Goal: Information Seeking & Learning: Check status

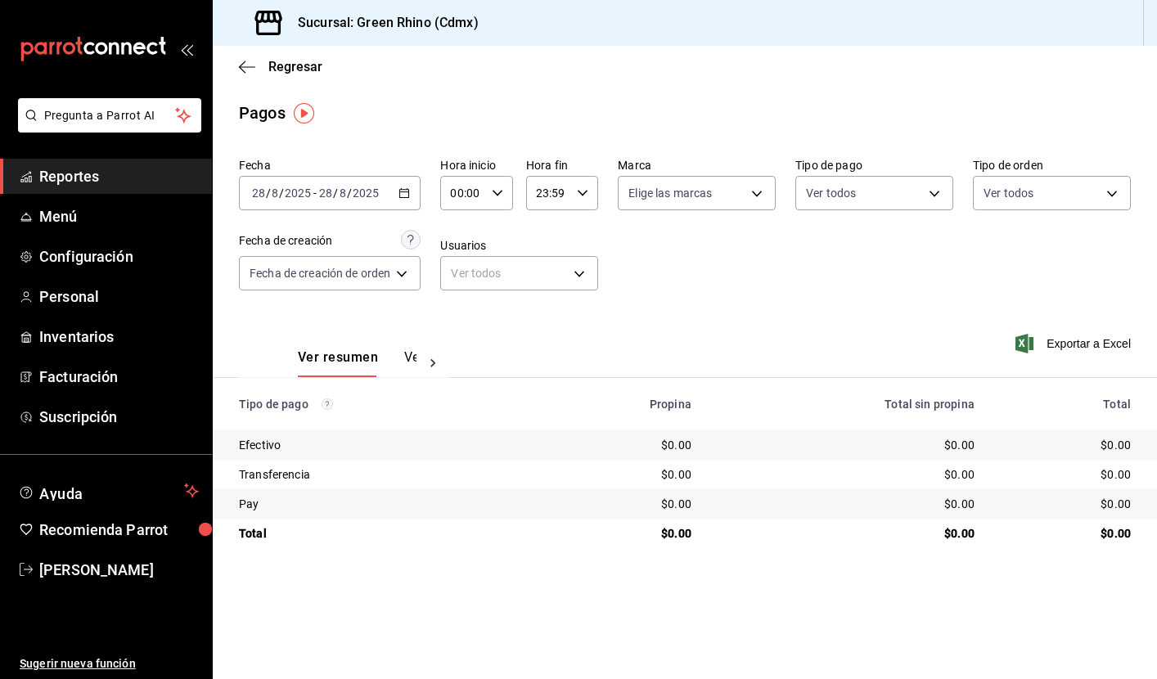
click at [140, 175] on span "Reportes" at bounding box center [119, 176] width 160 height 22
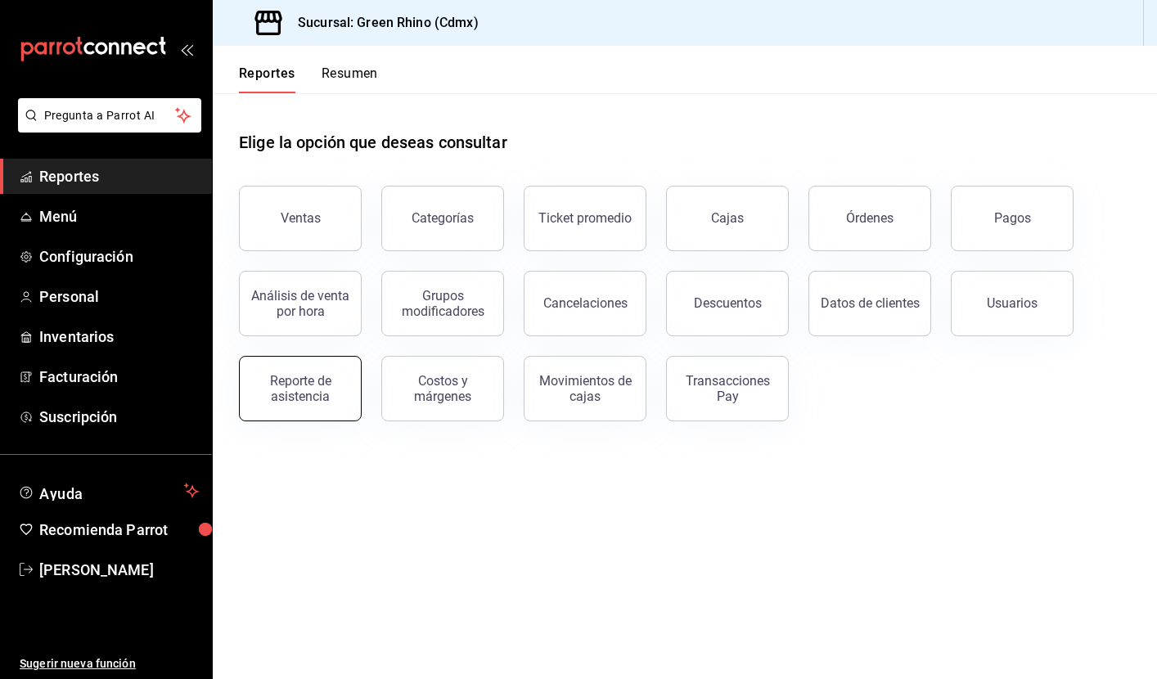
click at [309, 388] on div "Reporte de asistencia" at bounding box center [301, 388] width 102 height 31
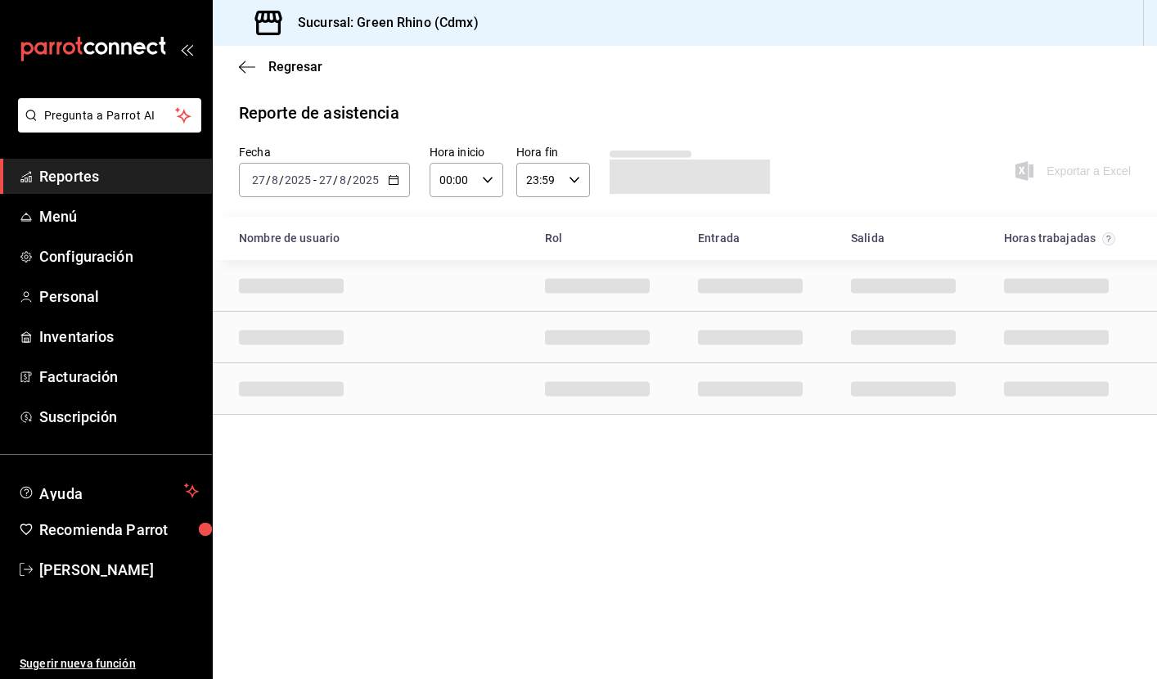
click at [385, 174] on div "[DATE] [DATE] - [DATE] [DATE]" at bounding box center [324, 180] width 171 height 34
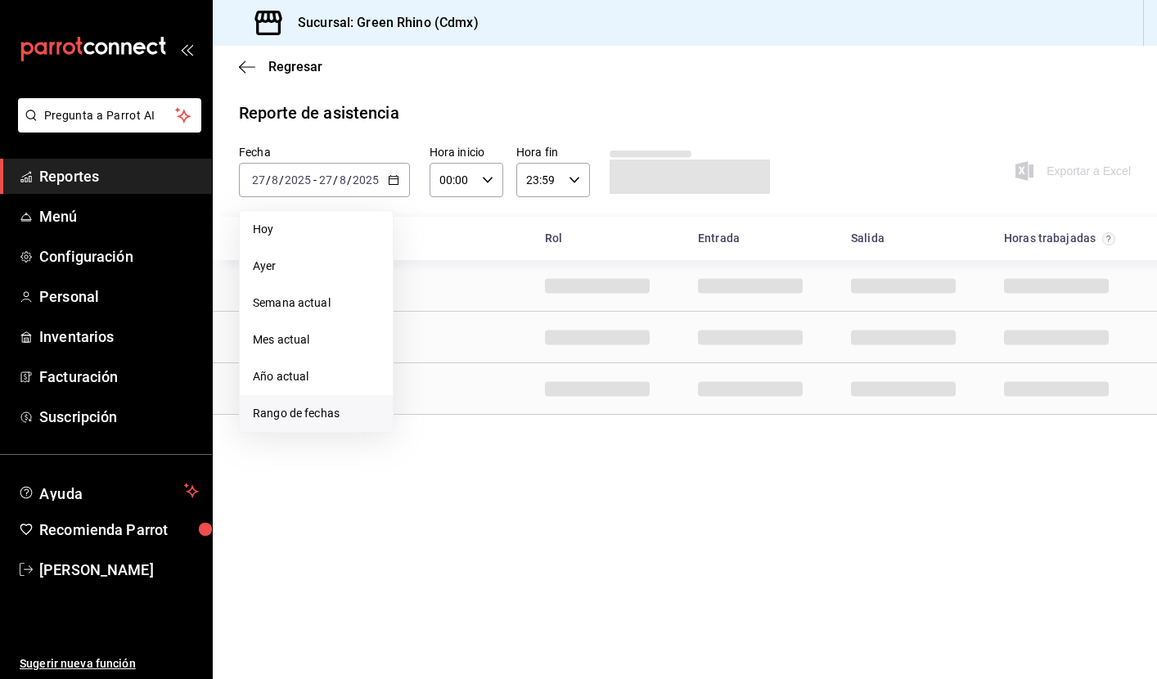
click at [298, 420] on span "Rango de fechas" at bounding box center [316, 413] width 127 height 17
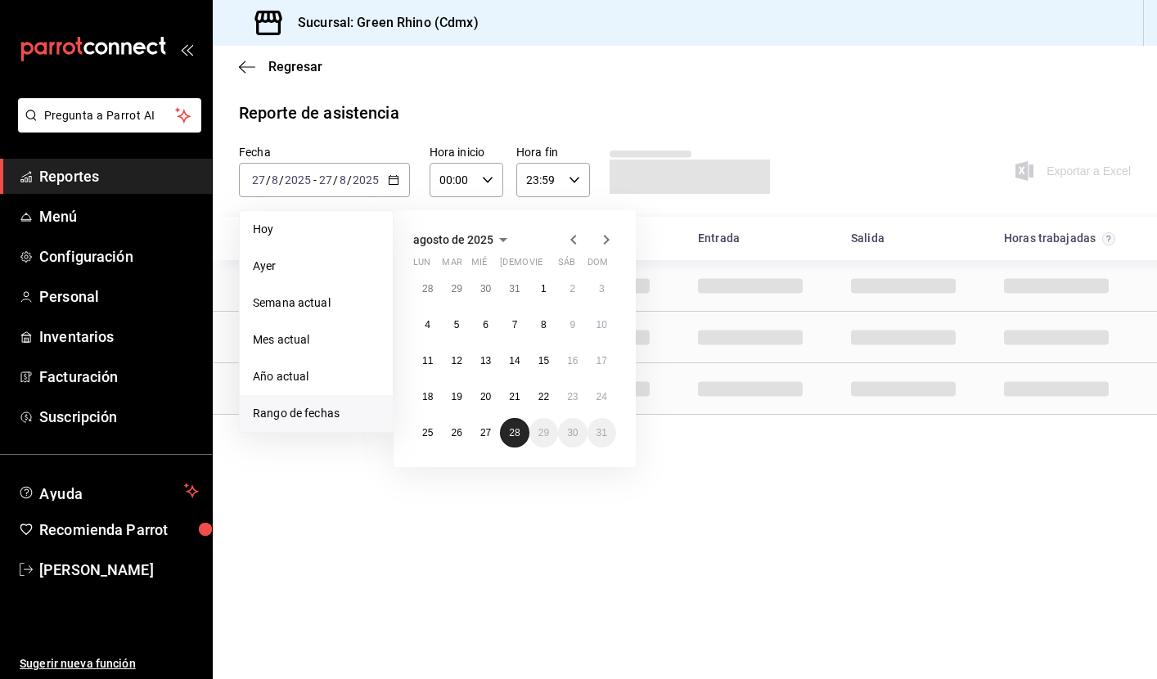
click at [508, 427] on button "28" at bounding box center [514, 432] width 29 height 29
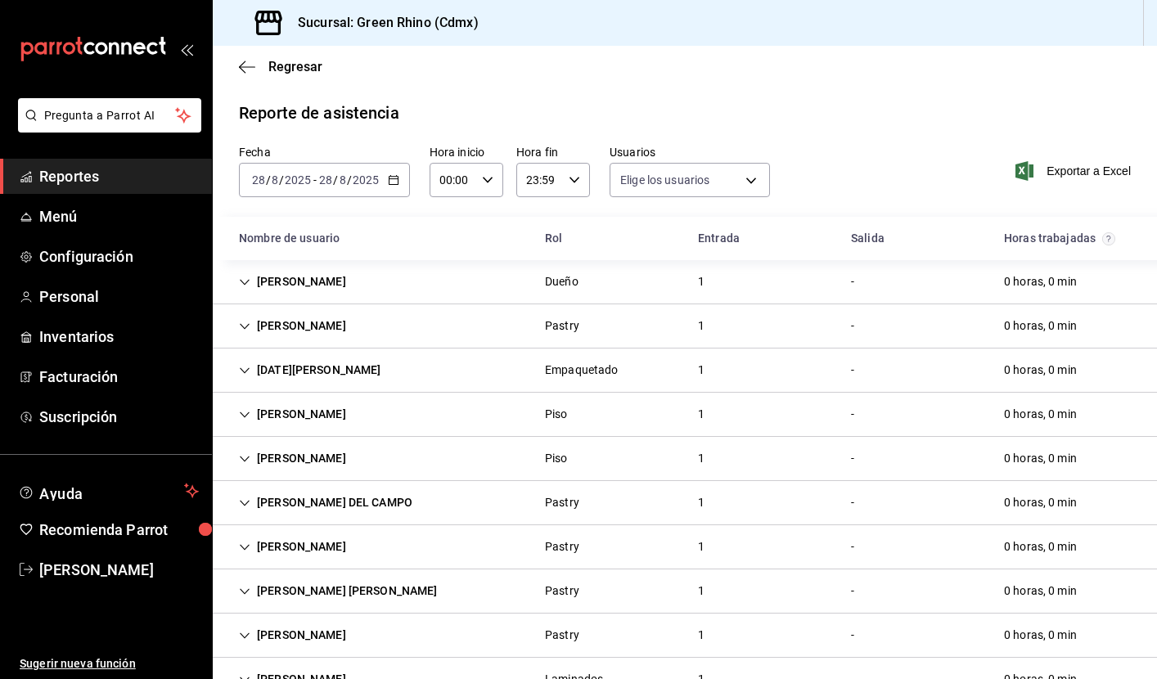
type input "2decd43a-4e59-41c2-b92d-fd58afb626d8,939c5718-a723-4d67-8a39-7614b6b3bf89,05998…"
click at [241, 280] on icon "Cell" at bounding box center [244, 282] width 11 height 11
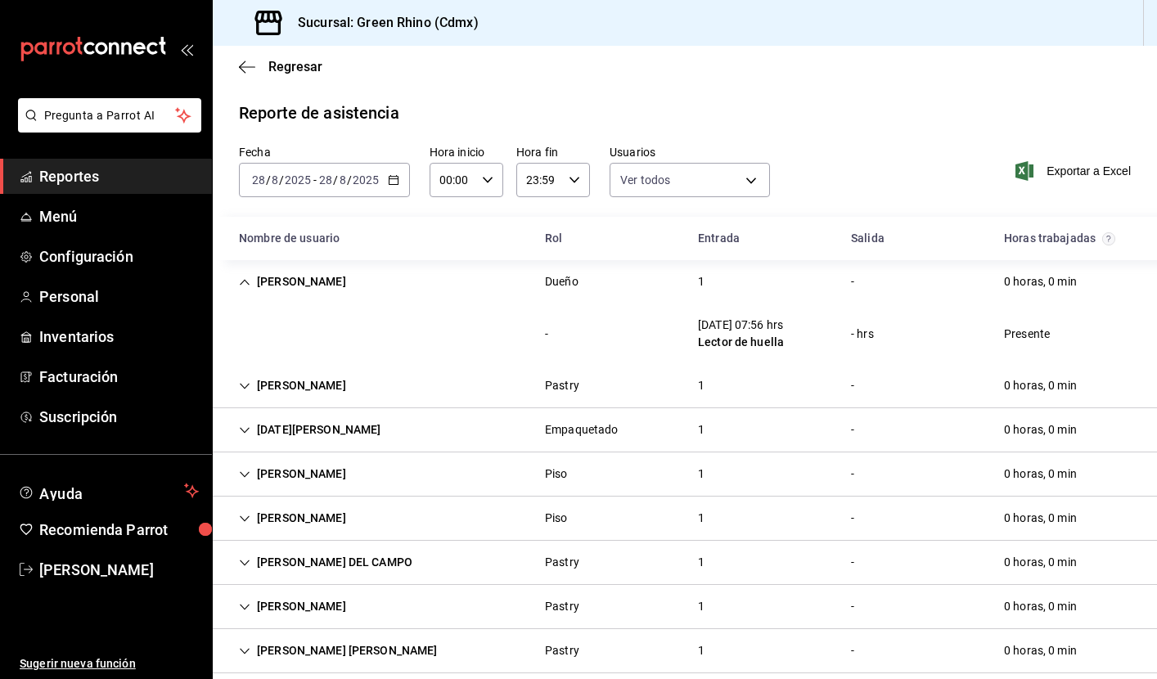
click at [241, 280] on icon "Cell" at bounding box center [244, 282] width 11 height 11
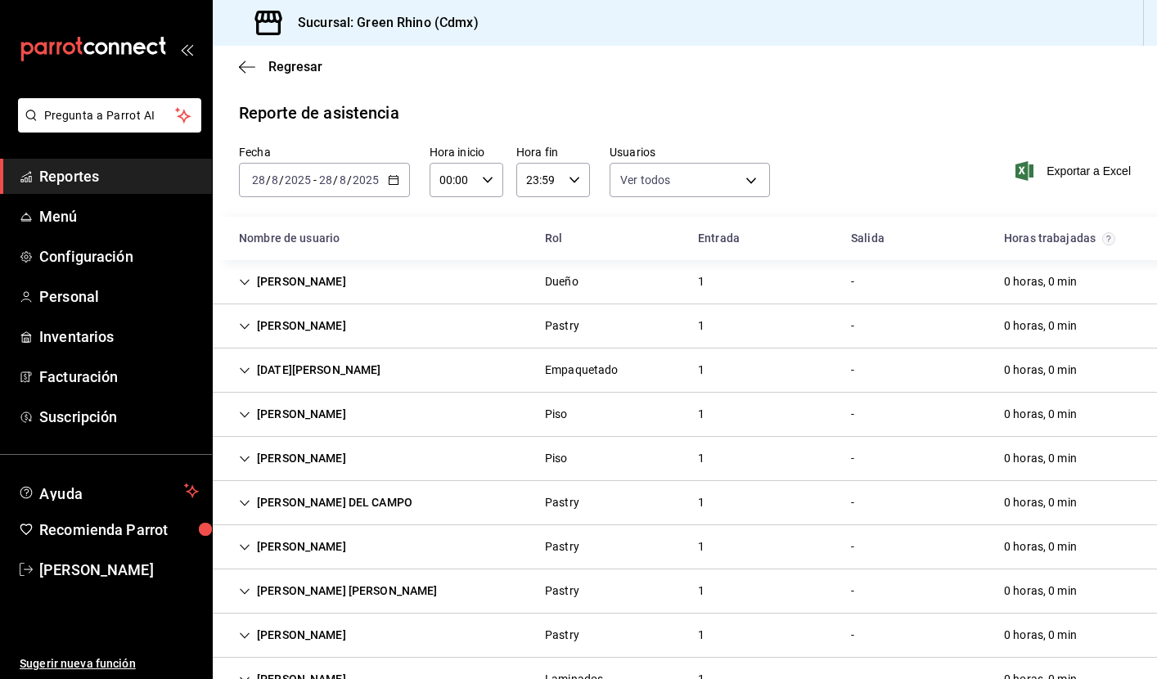
click at [247, 324] on icon "Cell" at bounding box center [244, 326] width 11 height 11
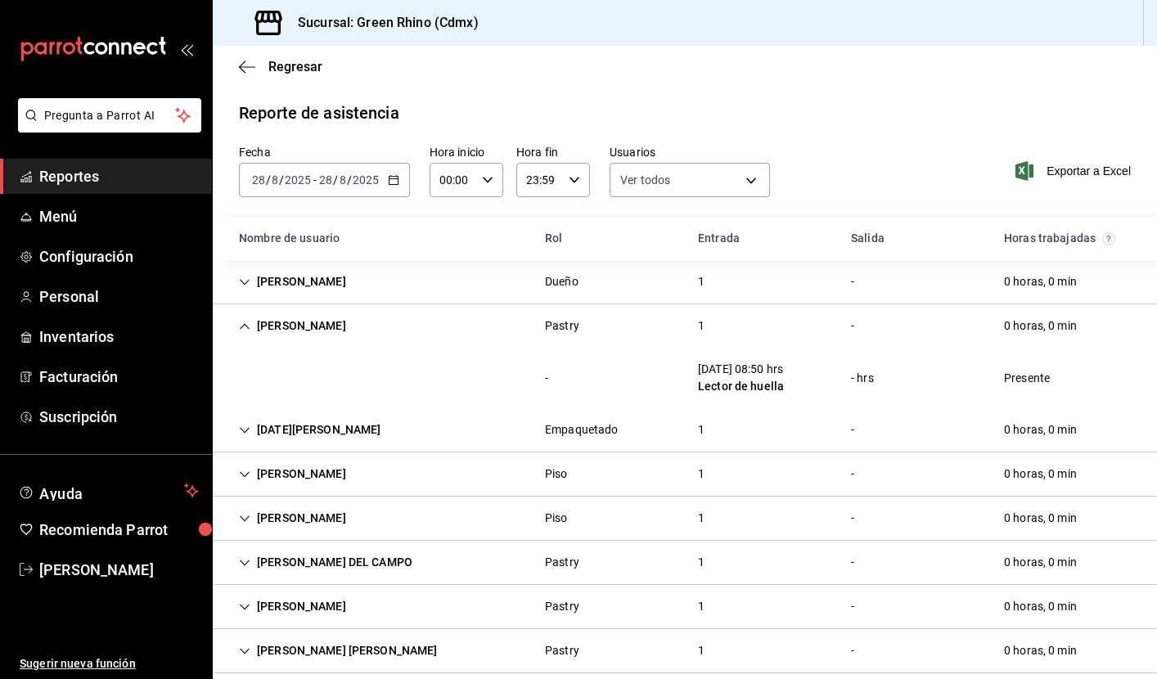
click at [247, 324] on icon "Cell" at bounding box center [244, 326] width 11 height 11
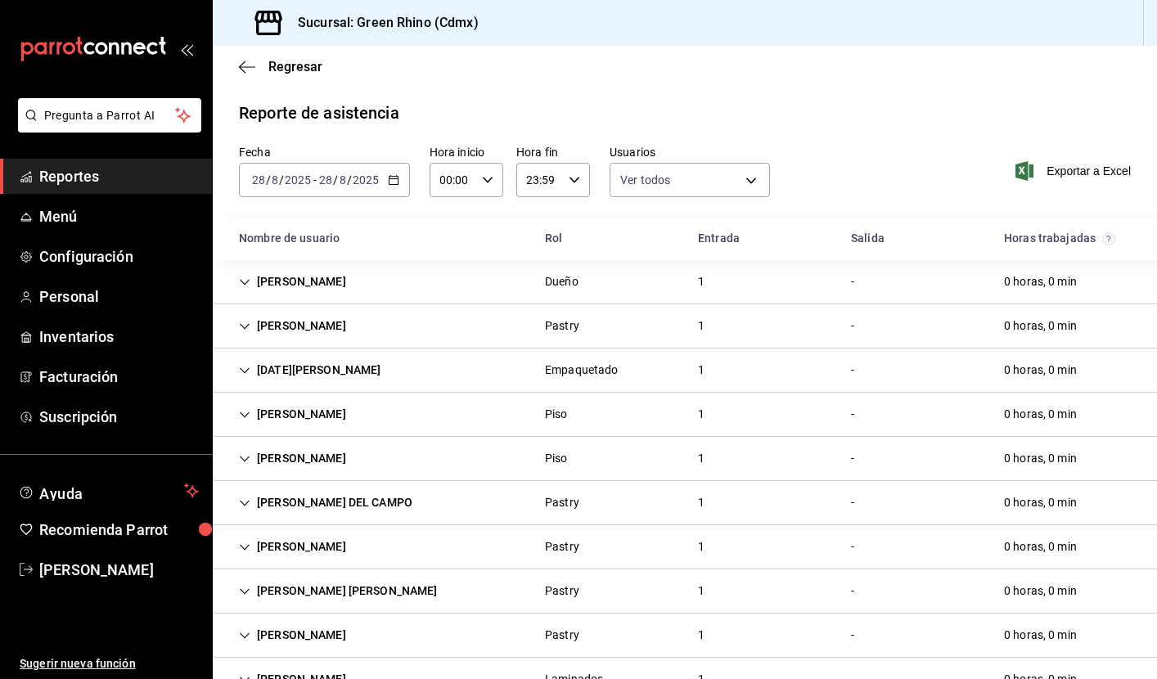
click at [241, 275] on div "[PERSON_NAME]" at bounding box center [292, 282] width 133 height 30
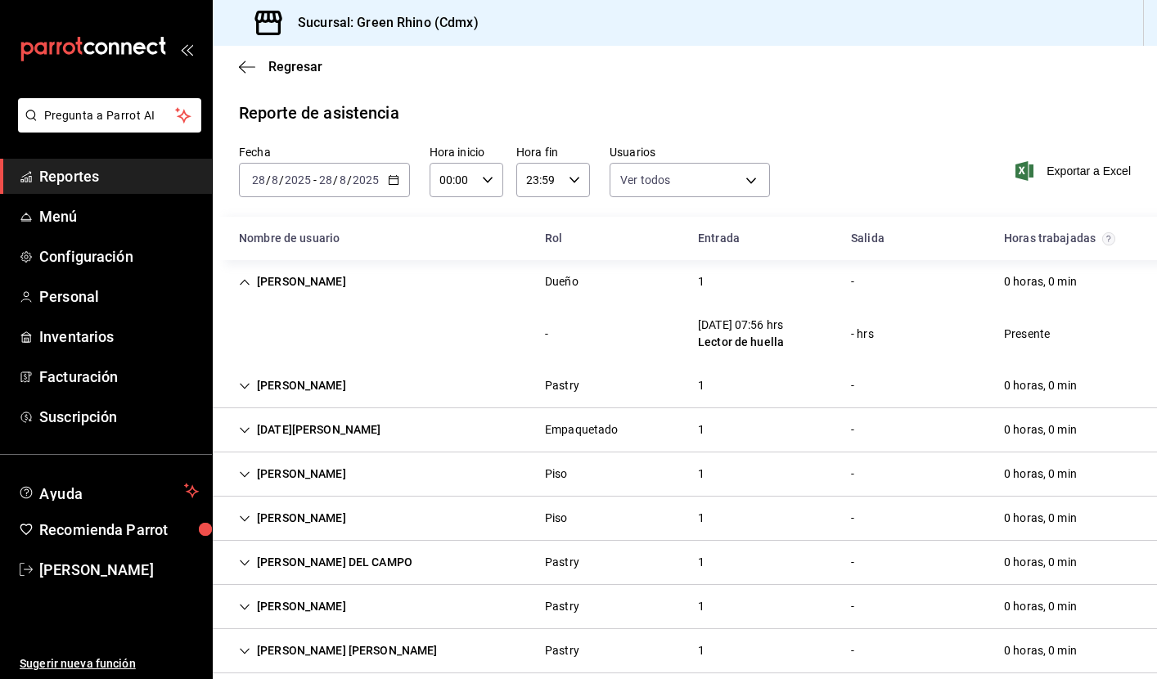
click at [241, 275] on div "[PERSON_NAME]" at bounding box center [292, 282] width 133 height 30
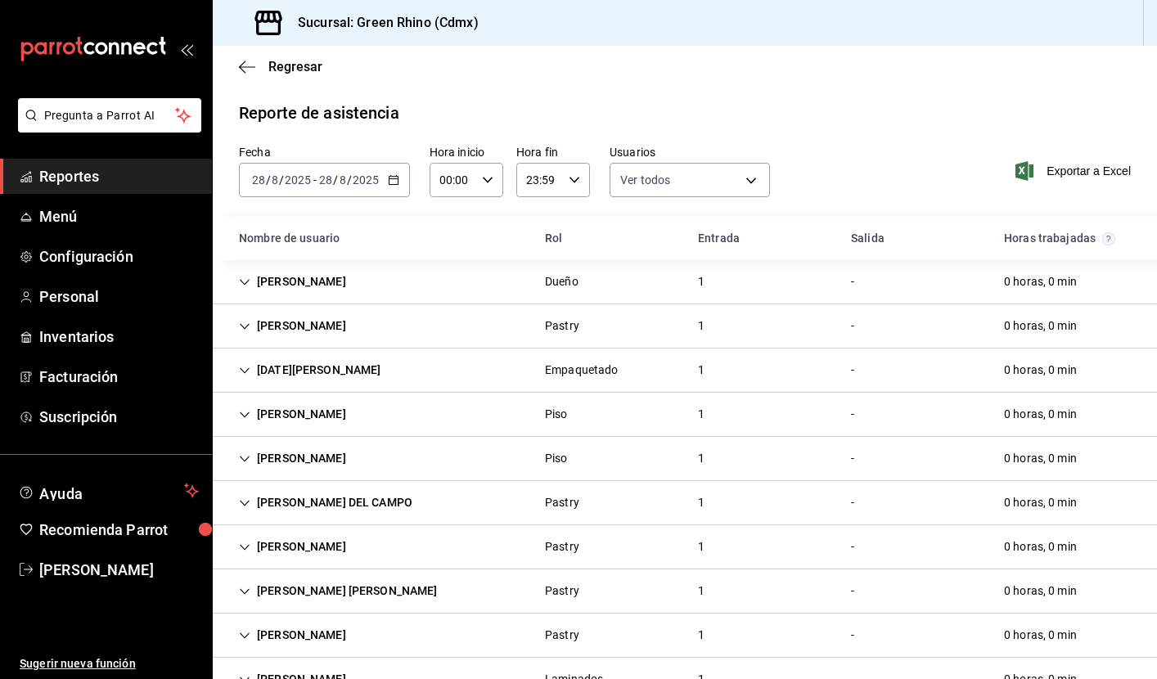
click at [247, 368] on icon "Cell" at bounding box center [244, 370] width 11 height 11
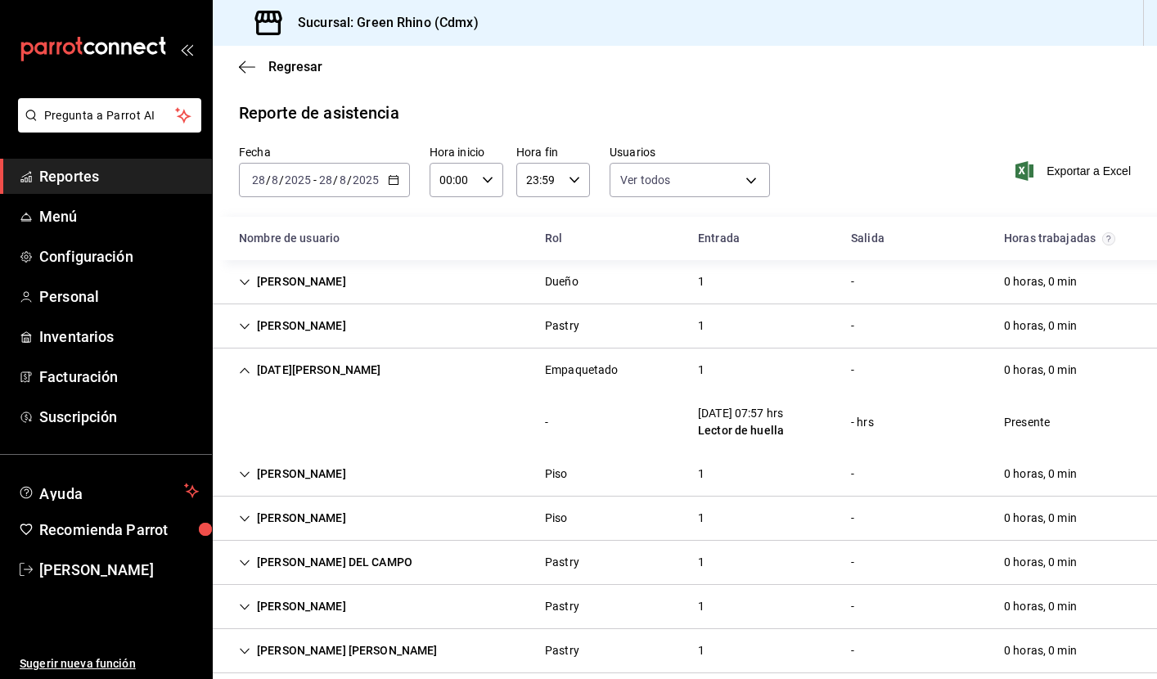
click at [247, 368] on icon "Cell" at bounding box center [244, 370] width 11 height 11
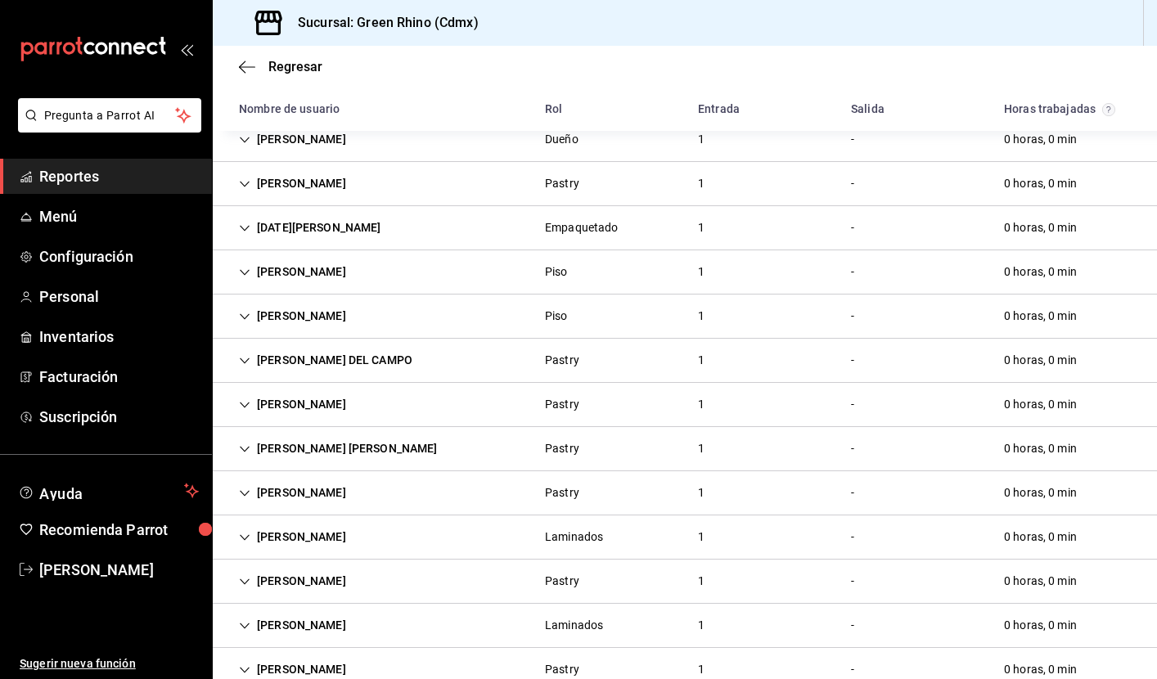
scroll to position [147, 0]
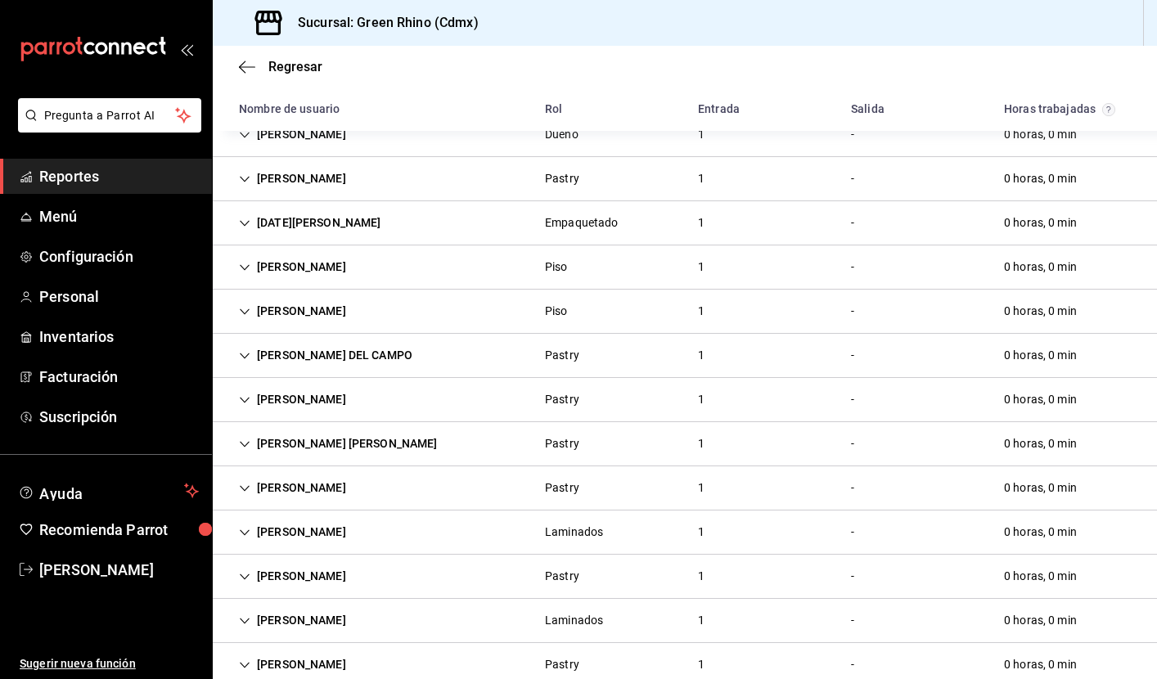
click at [241, 270] on icon "Cell" at bounding box center [244, 267] width 11 height 11
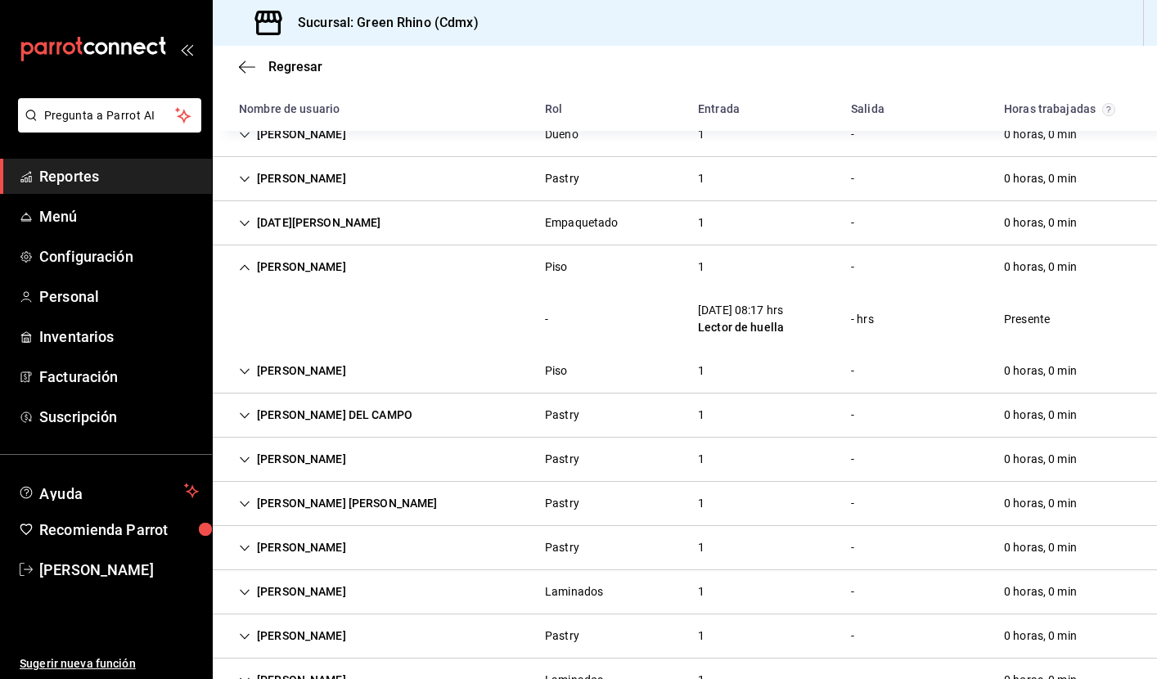
click at [241, 270] on icon "Cell" at bounding box center [244, 267] width 11 height 11
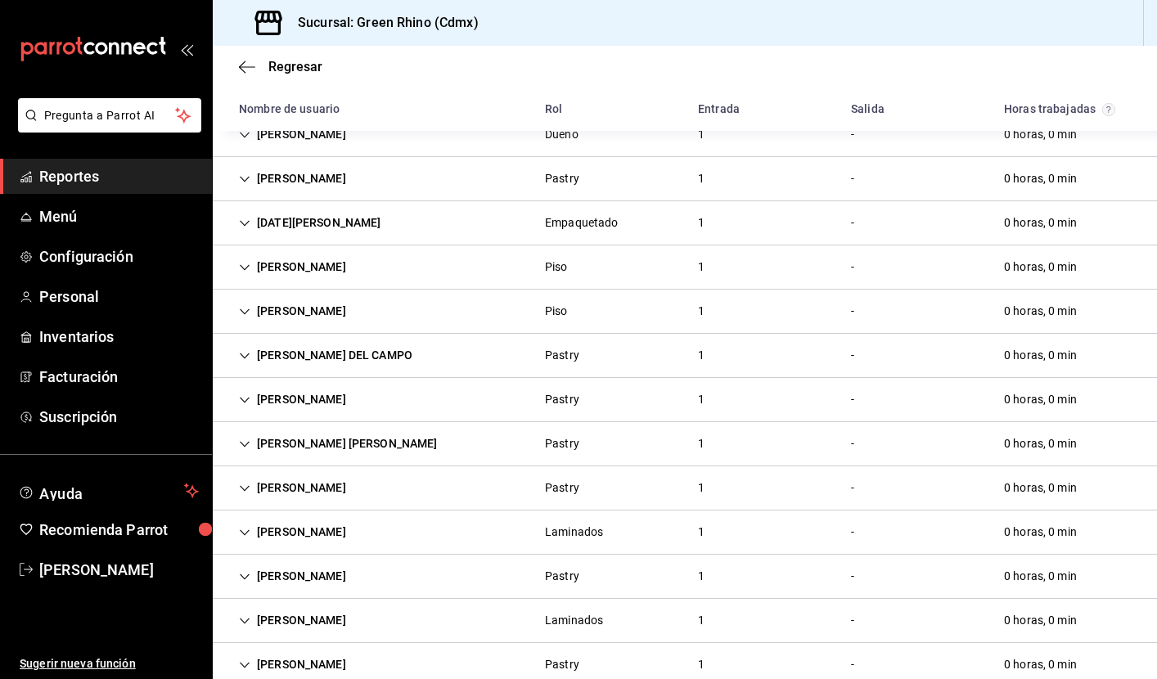
click at [243, 313] on icon "Cell" at bounding box center [245, 312] width 10 height 6
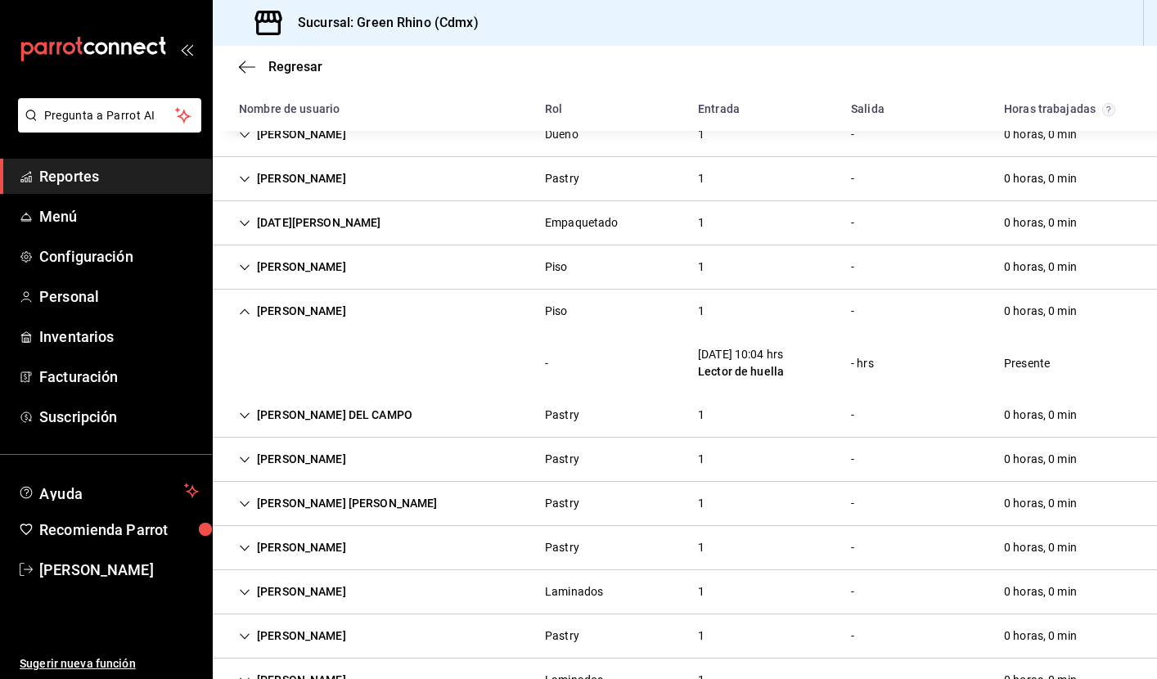
click at [243, 313] on icon "Cell" at bounding box center [244, 311] width 11 height 11
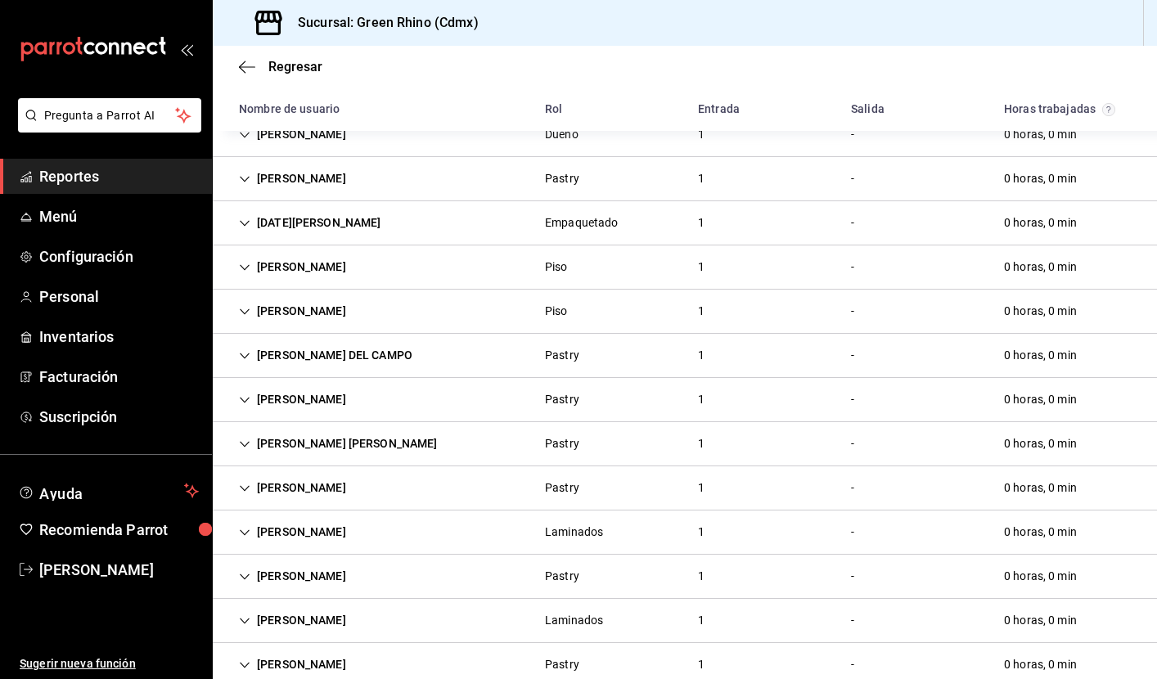
click at [245, 353] on icon "Cell" at bounding box center [244, 355] width 11 height 11
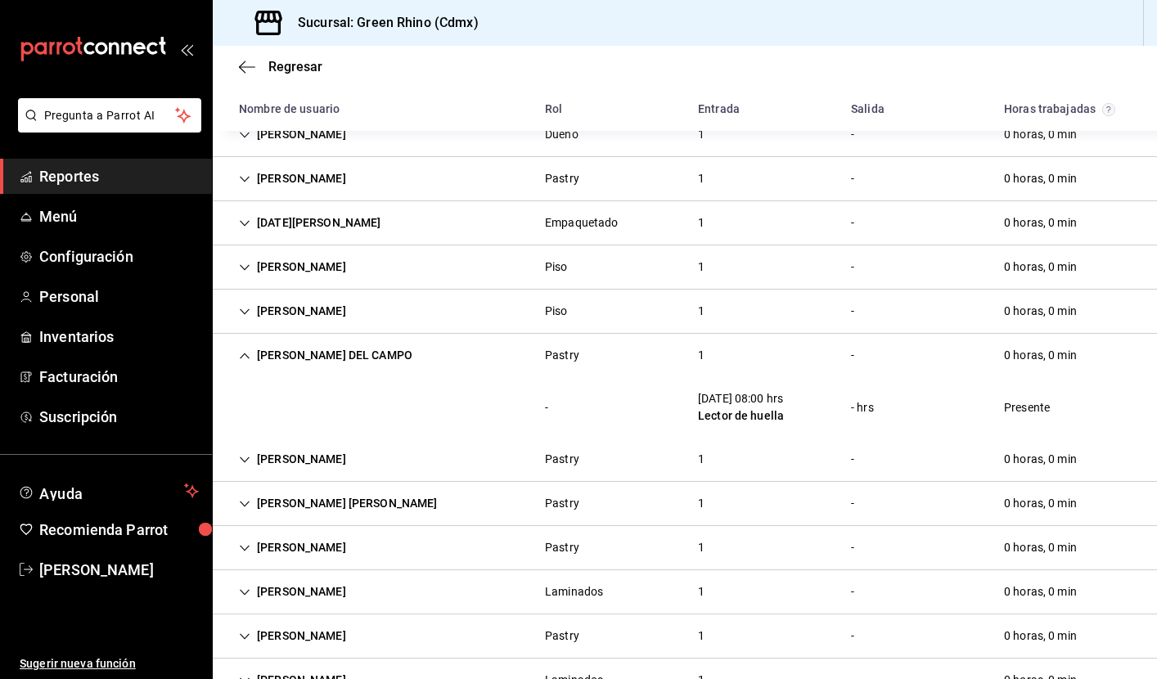
click at [245, 353] on icon "Cell" at bounding box center [245, 356] width 10 height 6
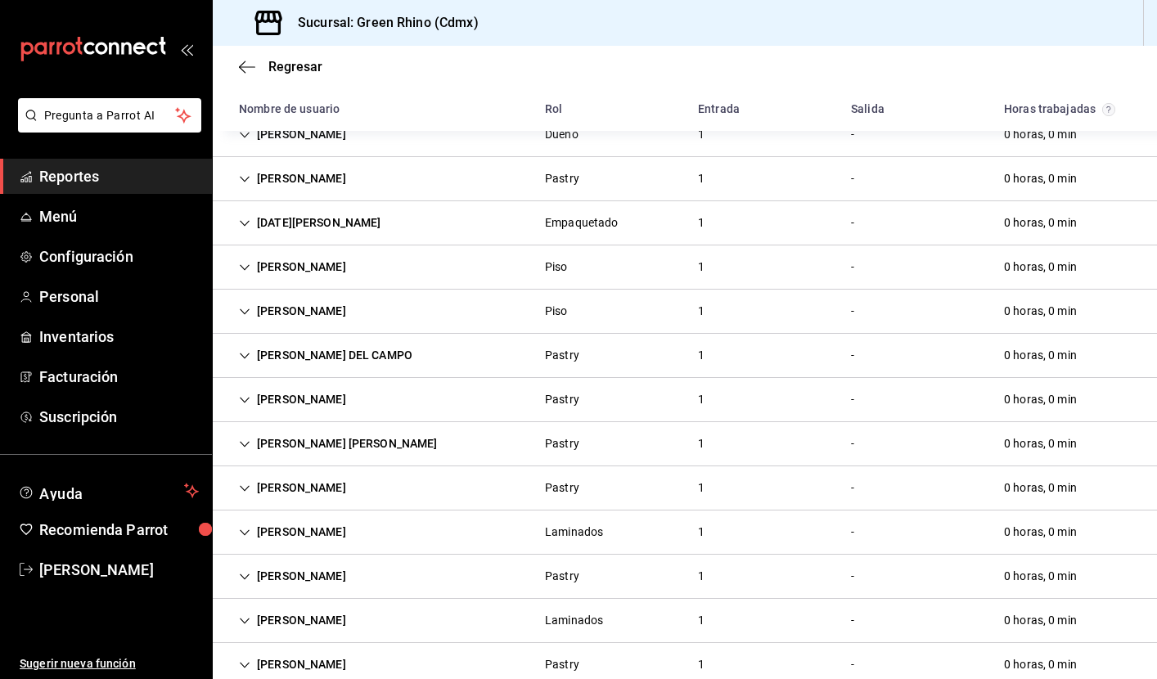
click at [246, 394] on div "[PERSON_NAME]" at bounding box center [292, 400] width 133 height 30
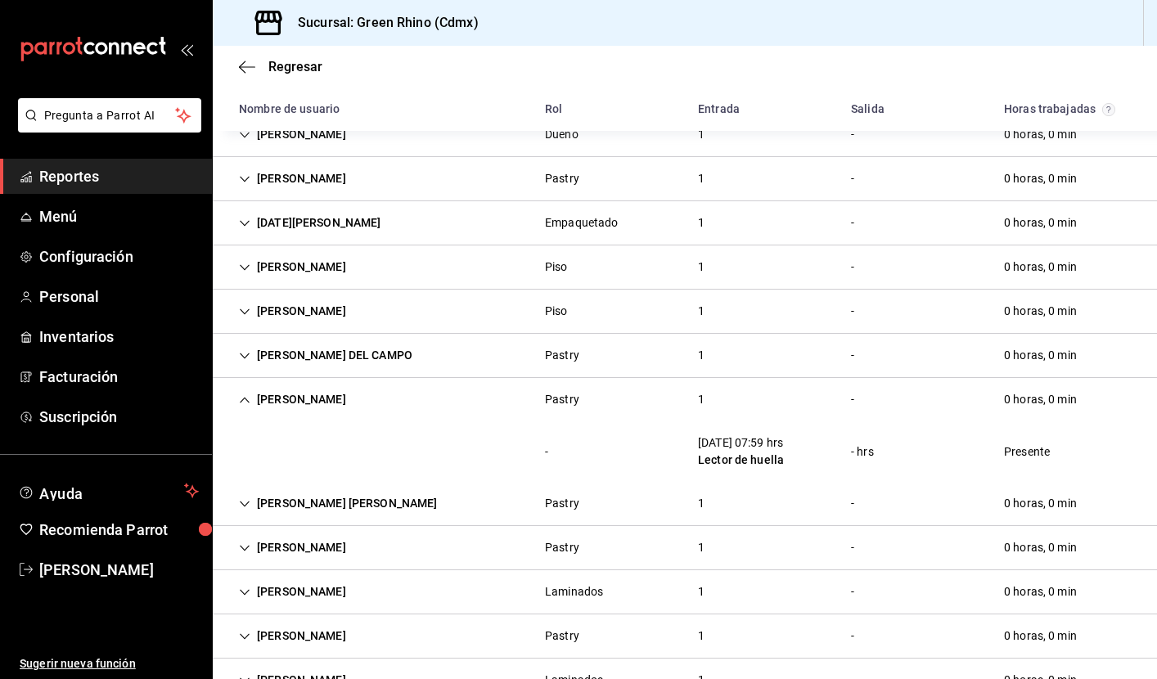
click at [246, 394] on div "[PERSON_NAME]" at bounding box center [292, 400] width 133 height 30
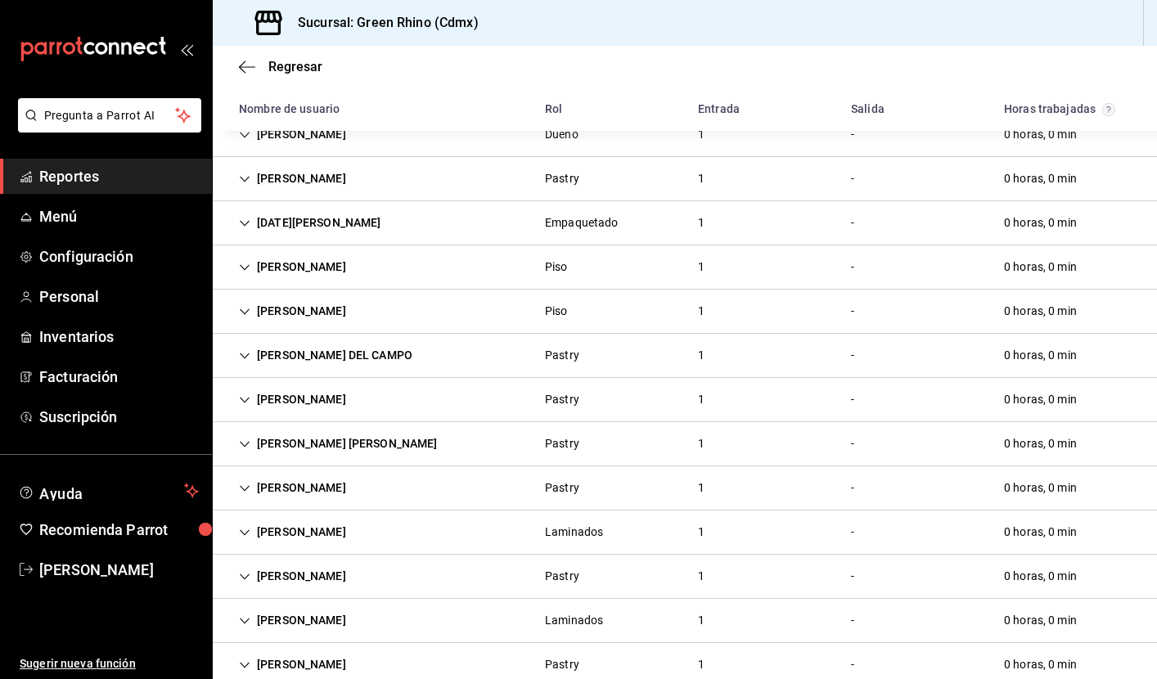
click at [248, 438] on div "[PERSON_NAME] [PERSON_NAME]" at bounding box center [338, 444] width 225 height 30
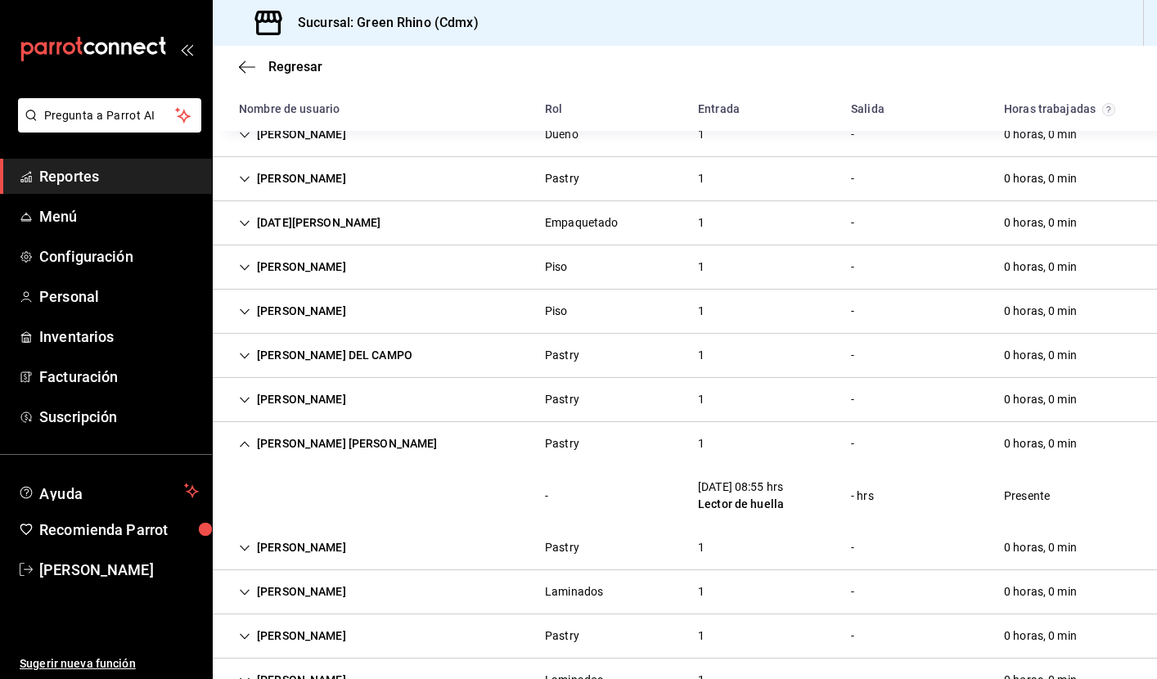
click at [248, 438] on div "[PERSON_NAME] [PERSON_NAME]" at bounding box center [338, 444] width 225 height 30
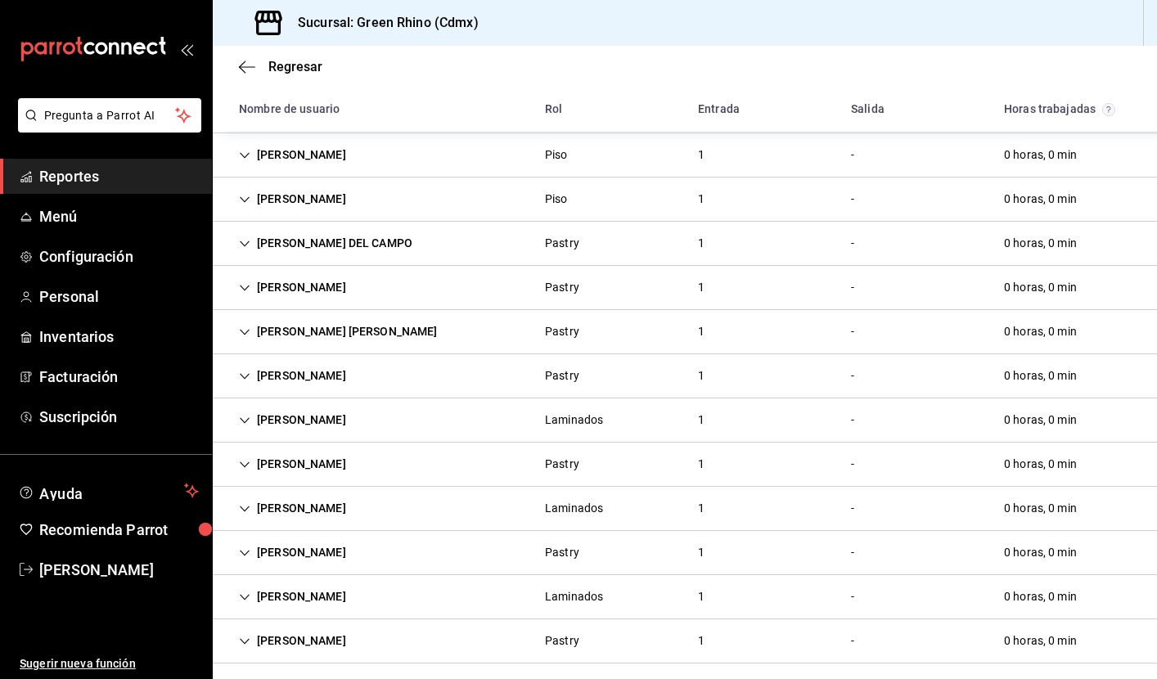
scroll to position [260, 0]
click at [241, 376] on icon "Cell" at bounding box center [244, 375] width 11 height 11
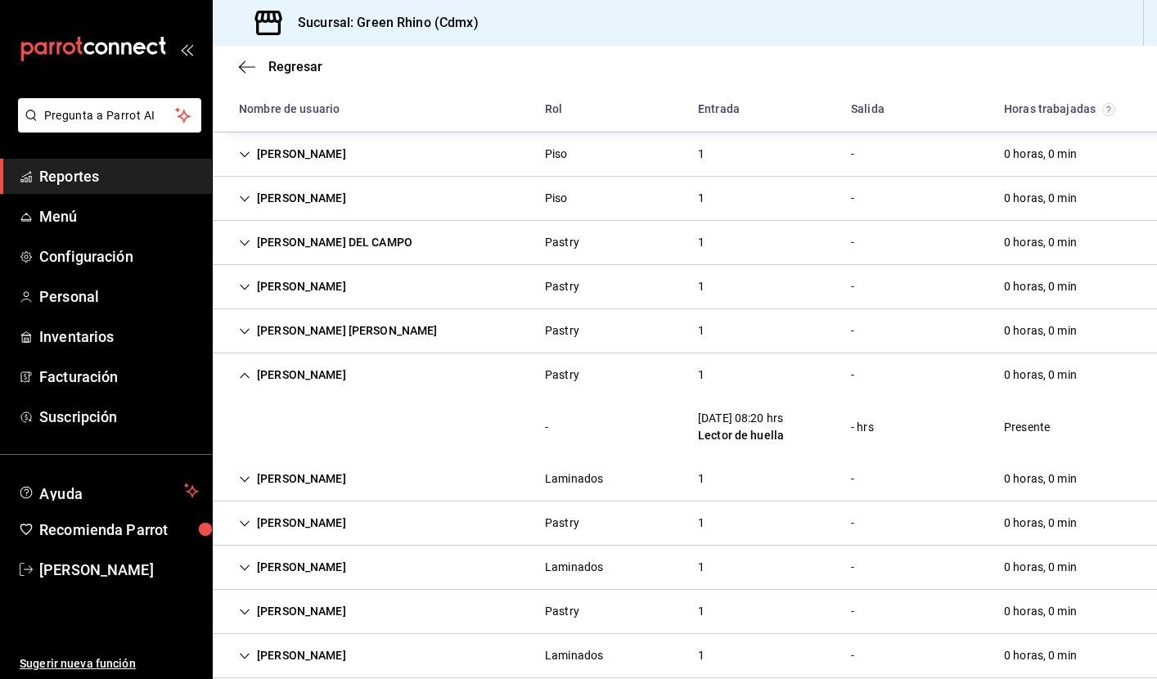
click at [241, 376] on icon "Cell" at bounding box center [245, 375] width 10 height 6
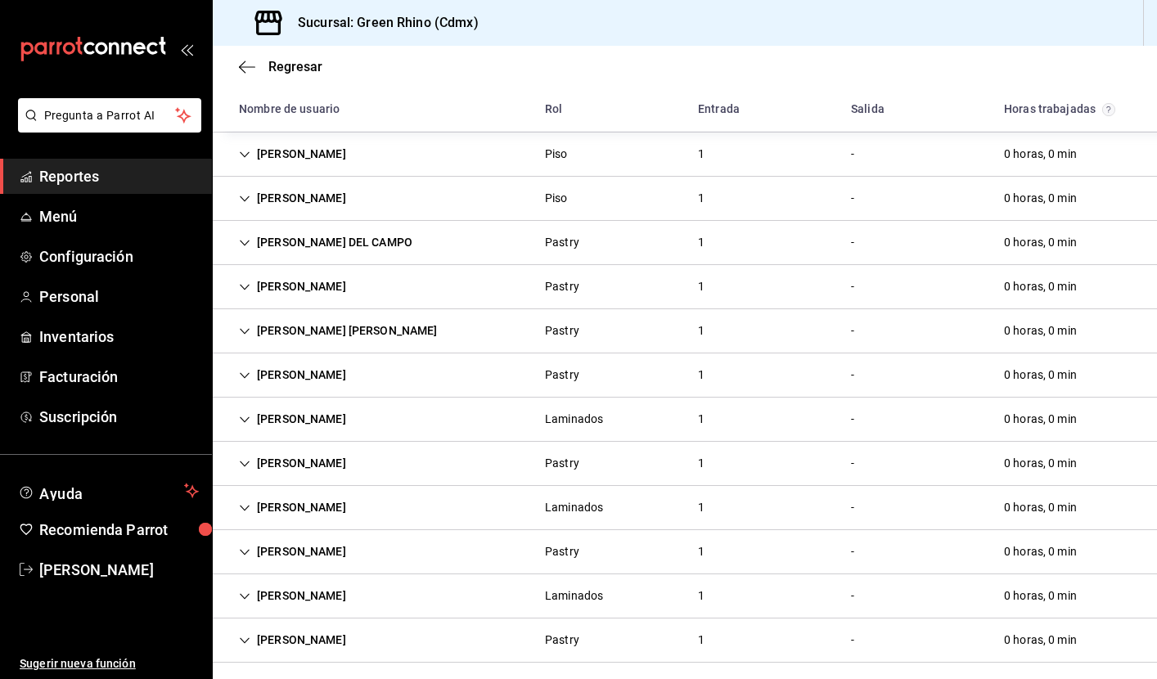
click at [246, 415] on icon "Cell" at bounding box center [244, 419] width 11 height 11
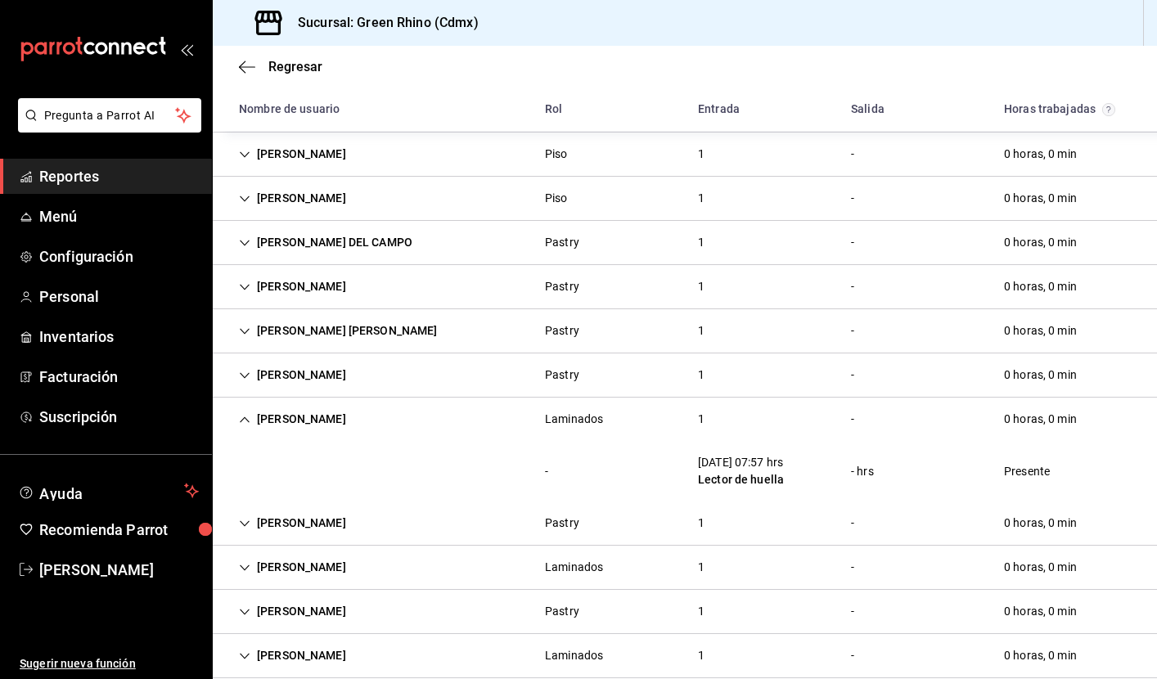
click at [246, 415] on icon "Cell" at bounding box center [244, 419] width 11 height 11
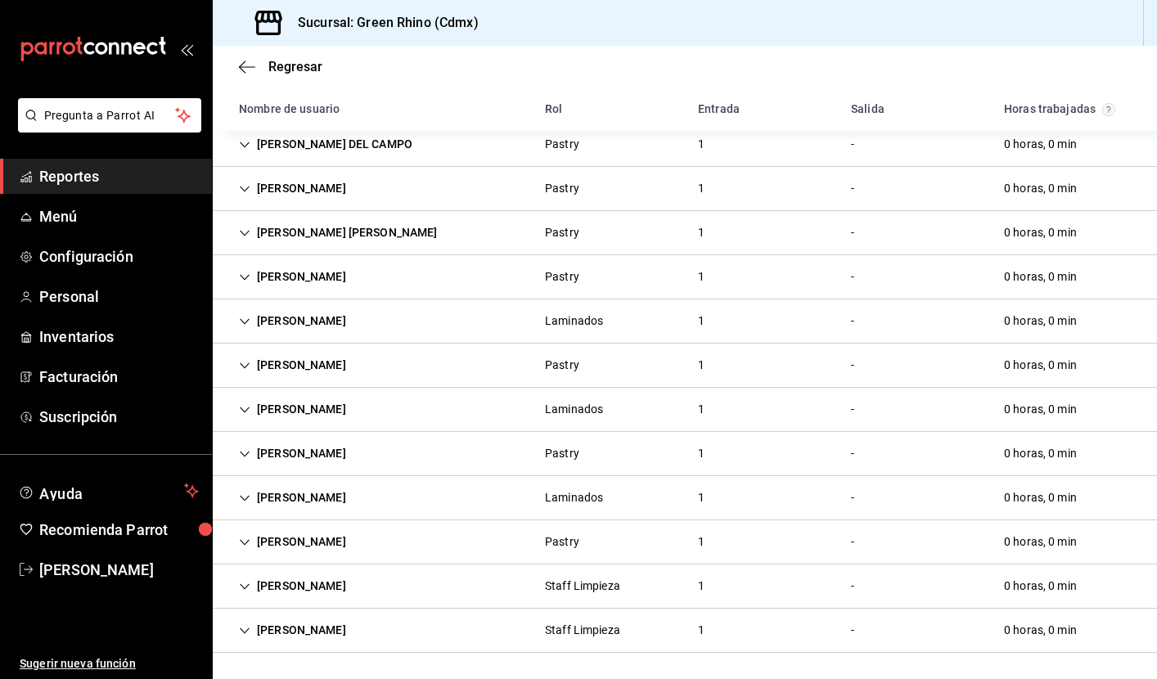
click at [245, 364] on icon "Cell" at bounding box center [244, 365] width 11 height 11
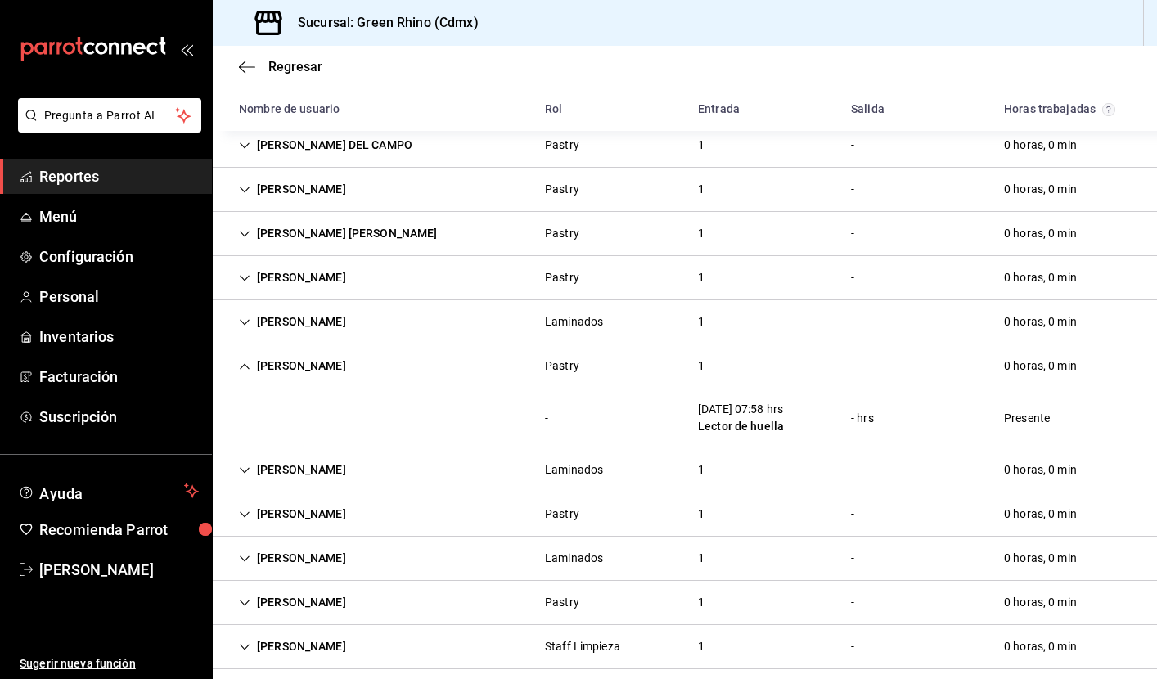
click at [245, 364] on icon "Cell" at bounding box center [245, 366] width 10 height 6
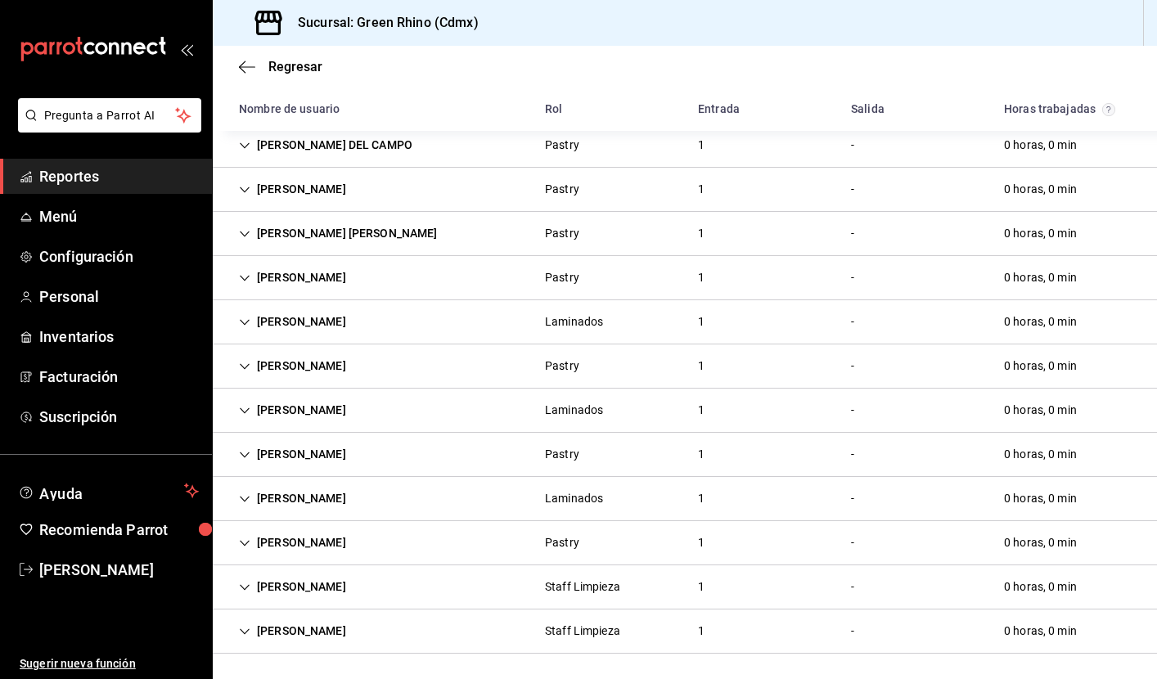
click at [246, 410] on icon "Cell" at bounding box center [244, 410] width 11 height 11
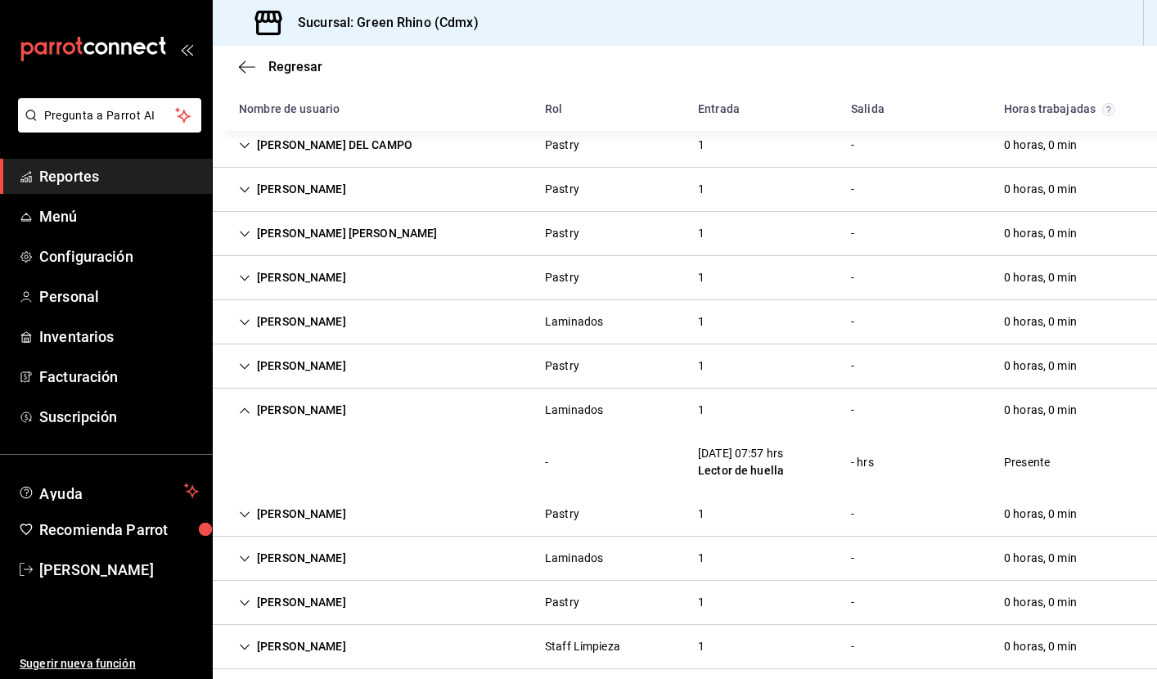
click at [246, 410] on icon "Cell" at bounding box center [244, 410] width 11 height 11
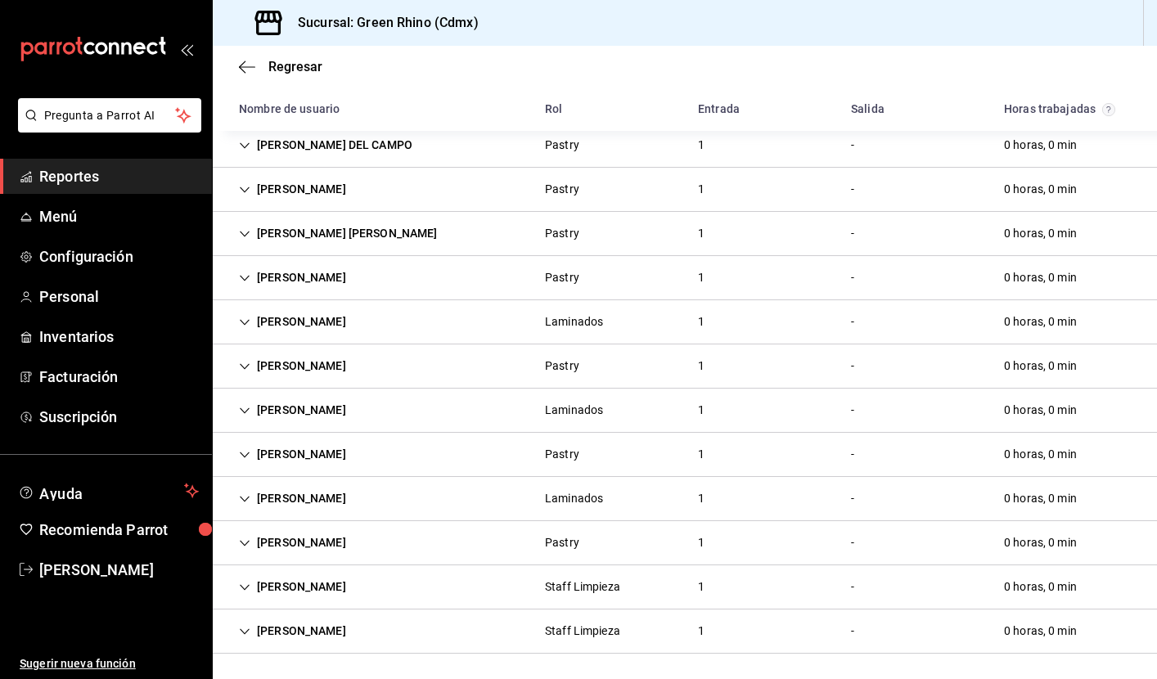
click at [247, 450] on icon "Cell" at bounding box center [244, 454] width 11 height 11
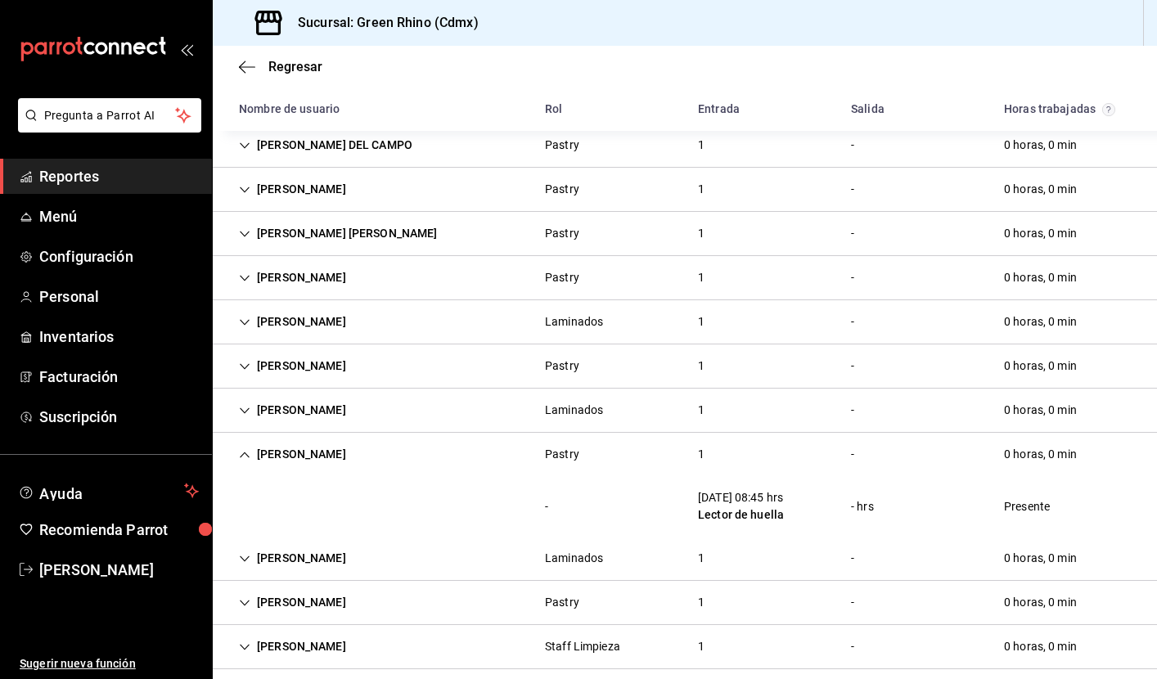
click at [247, 450] on icon "Cell" at bounding box center [244, 454] width 11 height 11
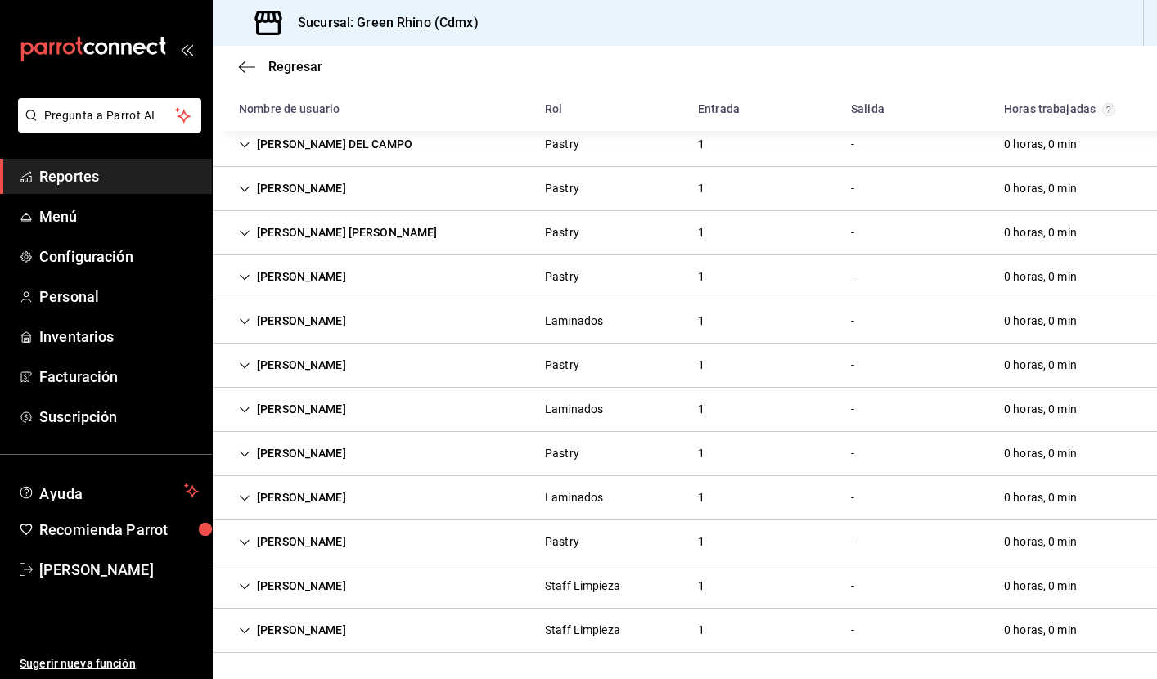
click at [245, 494] on icon "Cell" at bounding box center [244, 498] width 11 height 11
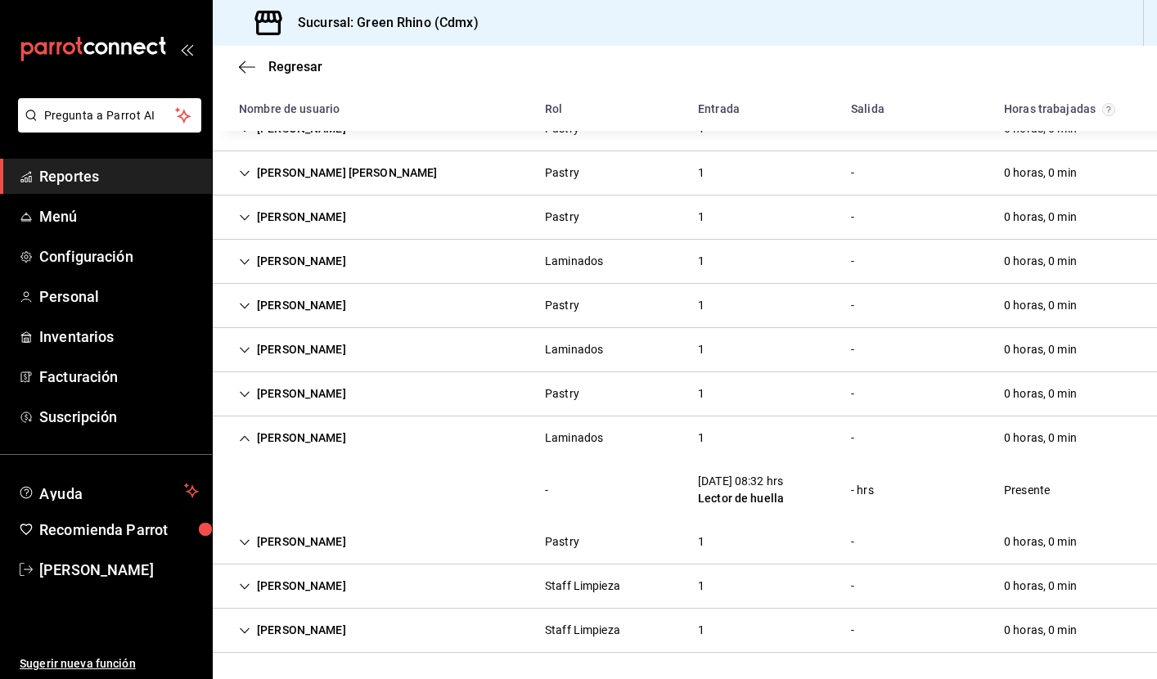
scroll to position [418, 0]
click at [246, 436] on icon "Cell" at bounding box center [244, 438] width 11 height 11
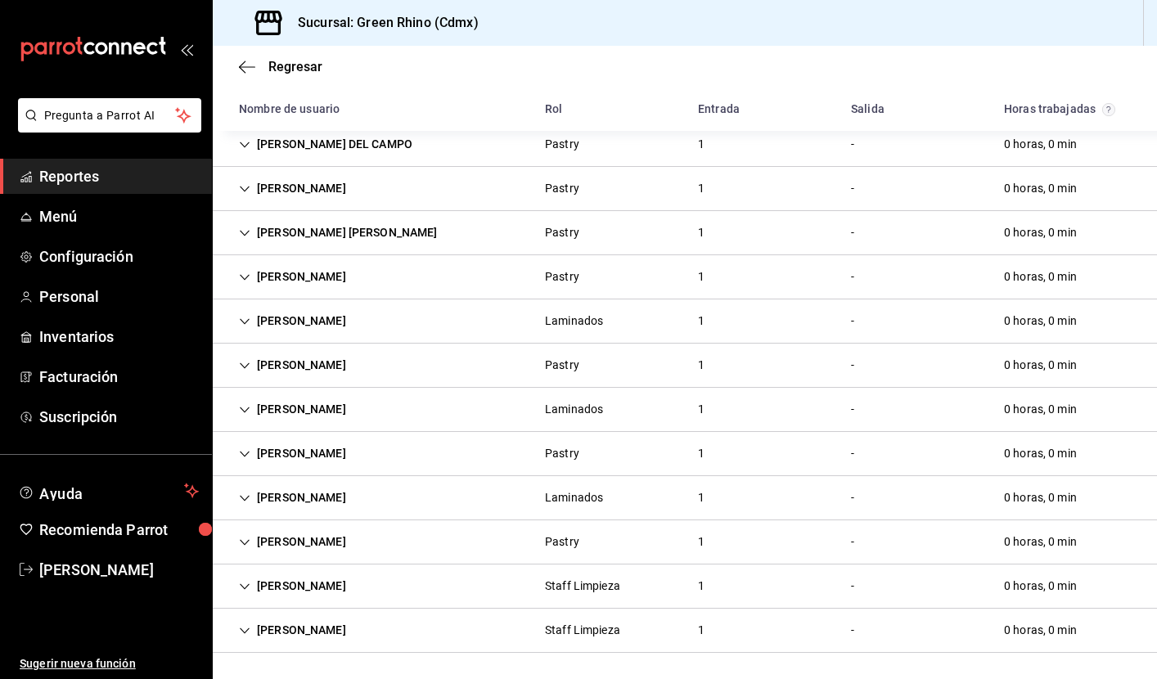
click at [242, 536] on div "[PERSON_NAME]" at bounding box center [292, 542] width 133 height 30
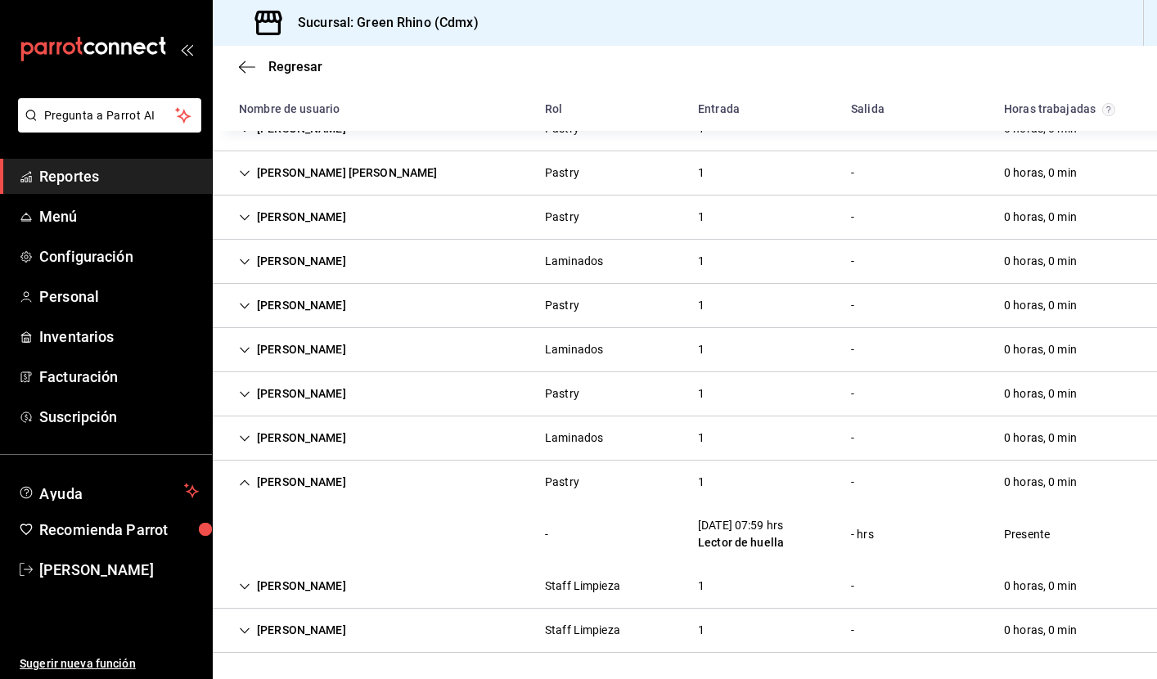
click at [245, 481] on icon "Cell" at bounding box center [244, 482] width 11 height 11
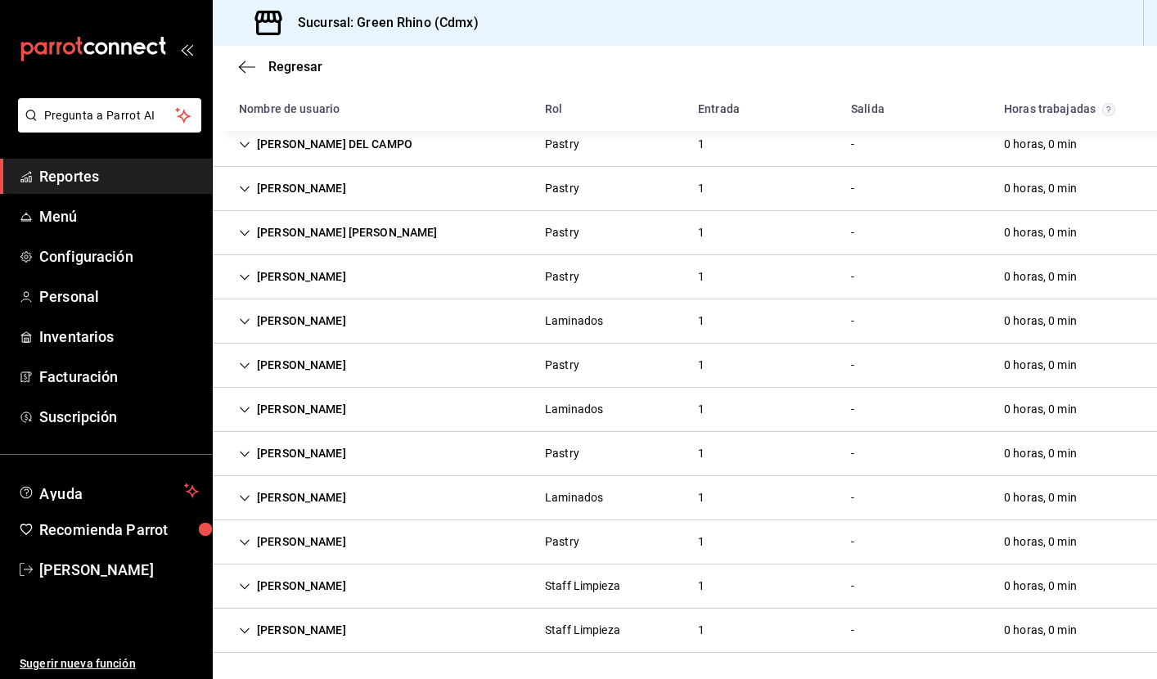
click at [243, 587] on icon "Cell" at bounding box center [245, 587] width 10 height 6
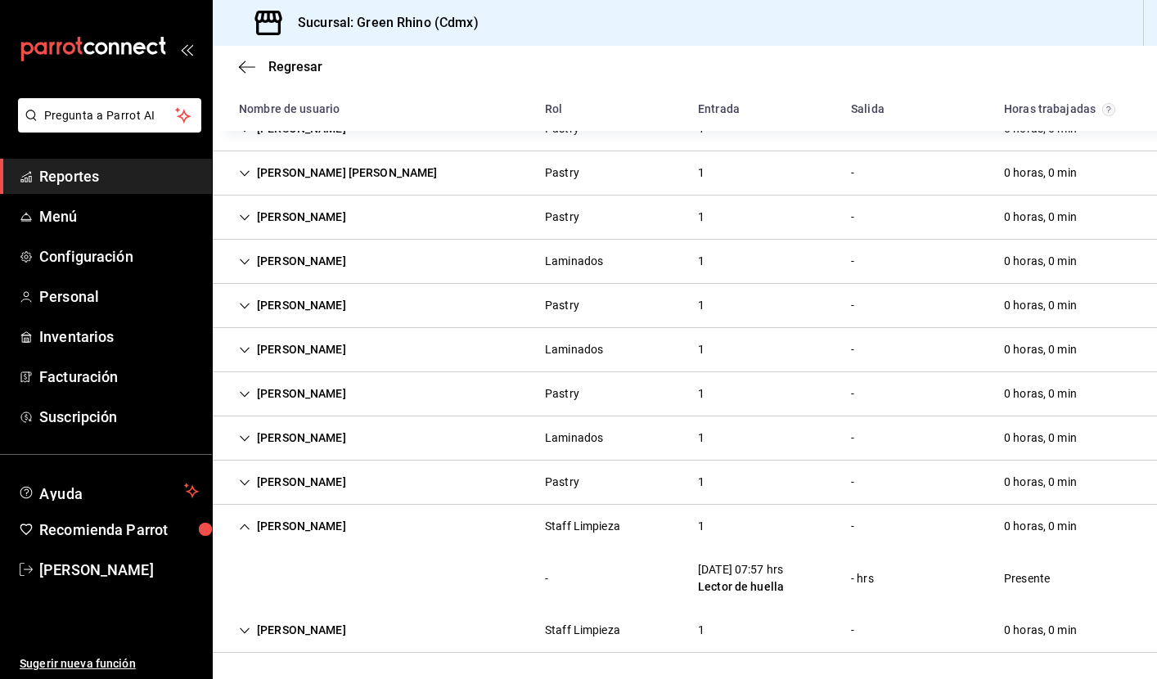
scroll to position [418, 0]
click at [244, 528] on icon "Cell" at bounding box center [244, 526] width 11 height 11
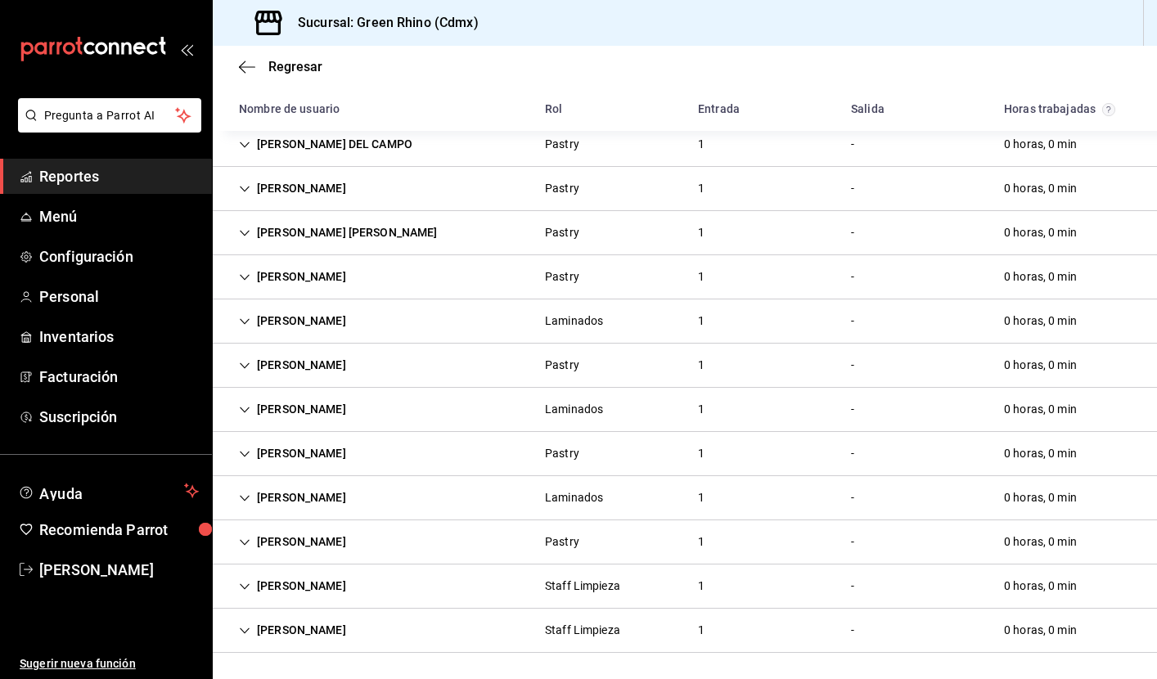
click at [246, 625] on icon "Cell" at bounding box center [244, 630] width 11 height 11
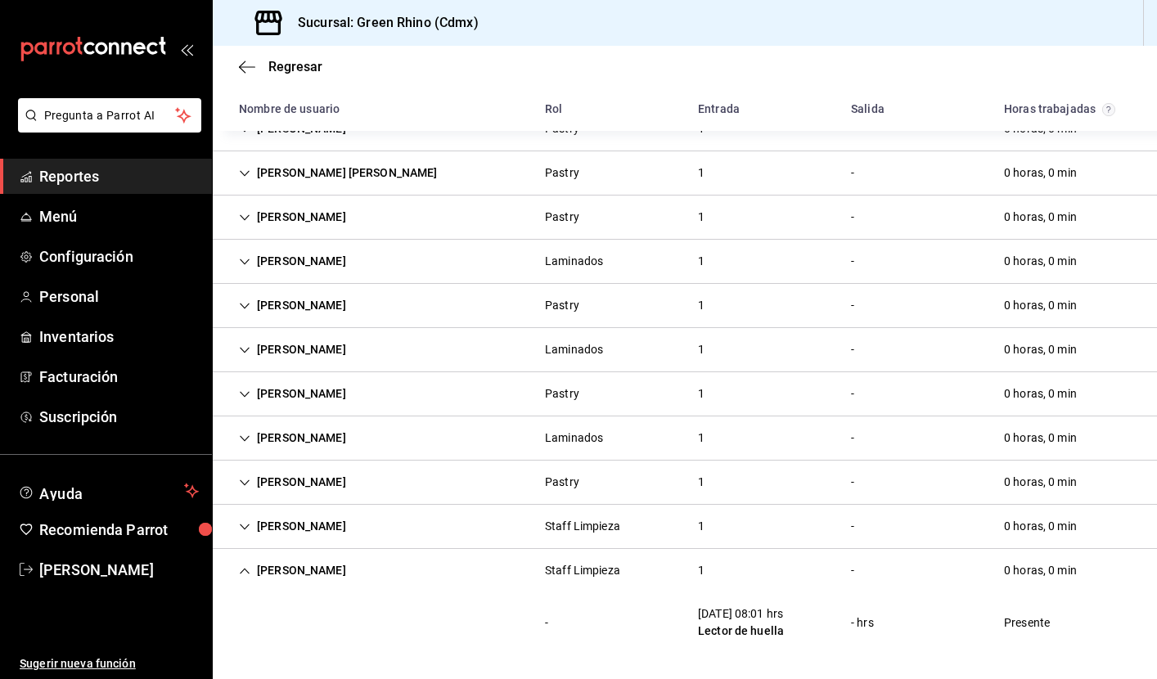
click at [246, 571] on icon "Cell" at bounding box center [244, 571] width 11 height 11
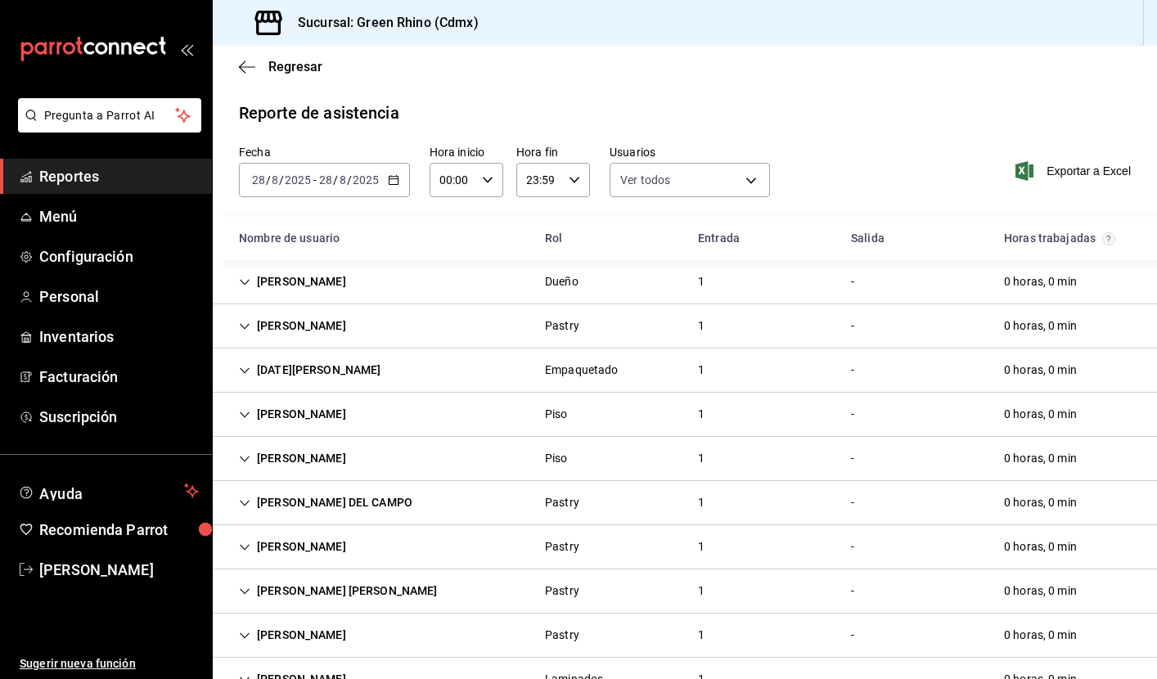
scroll to position [0, 0]
click at [547, 185] on input "23:59" at bounding box center [540, 180] width 46 height 33
click at [618, 131] on div at bounding box center [578, 339] width 1157 height 679
click at [681, 183] on body "Pregunta a Parrot AI Reportes Menú Configuración Personal Inventarios Facturaci…" at bounding box center [578, 339] width 1157 height 679
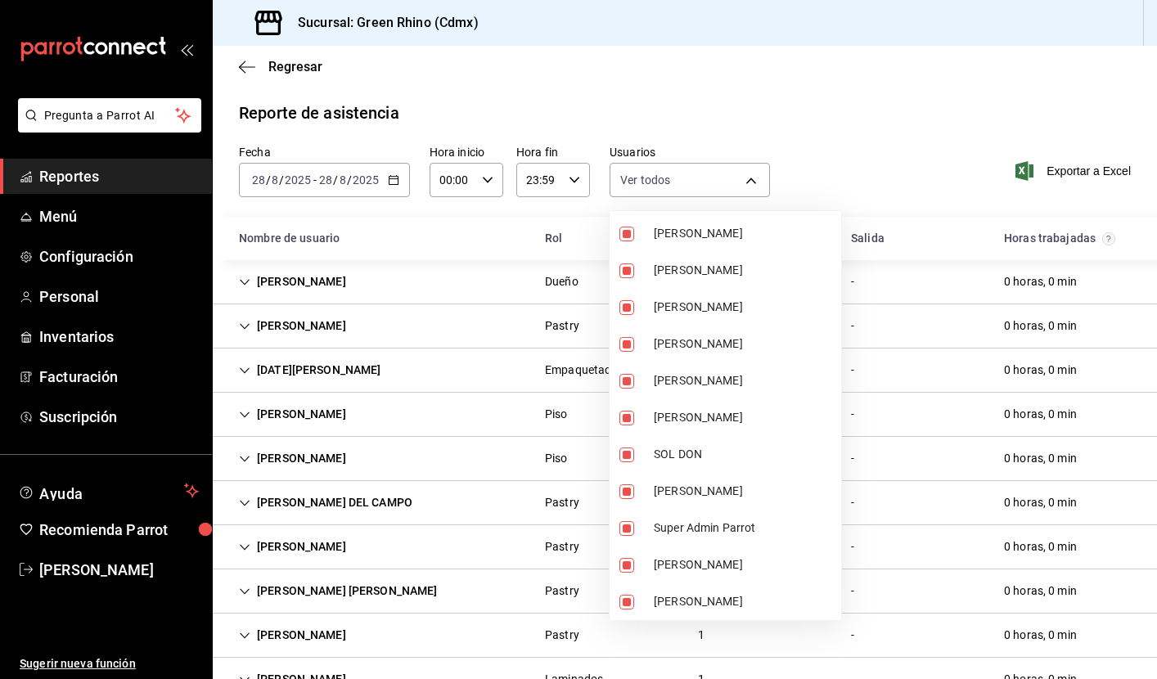
scroll to position [1428, 0]
click at [846, 125] on div at bounding box center [578, 339] width 1157 height 679
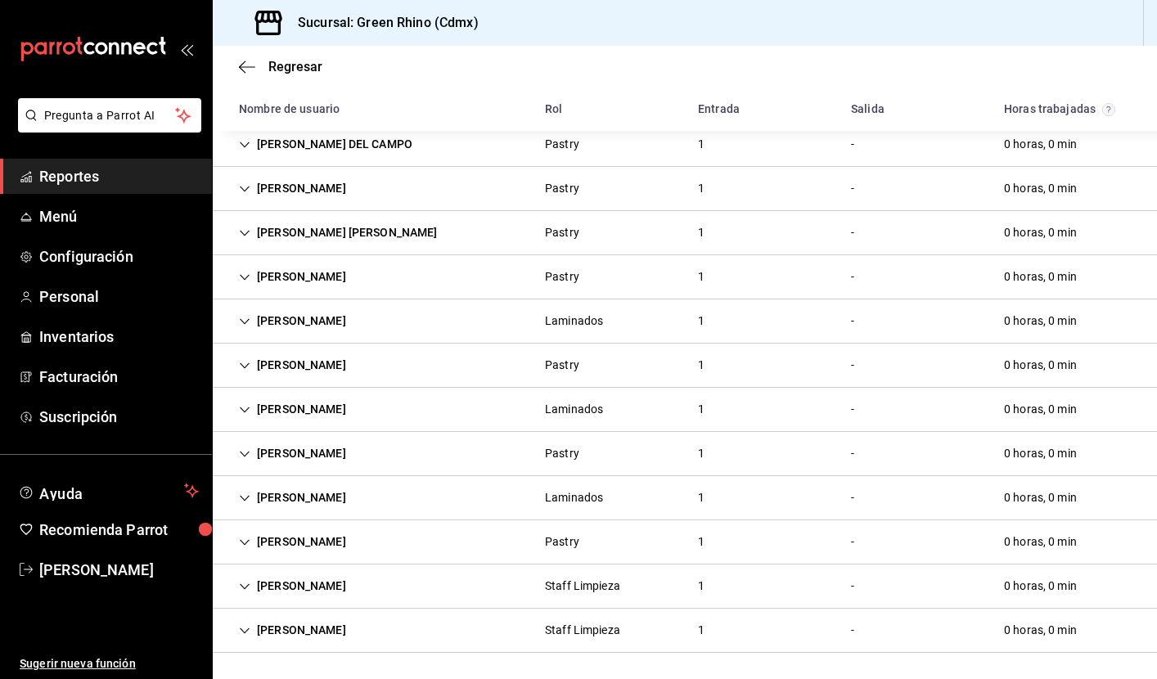
click at [241, 316] on icon "Cell" at bounding box center [244, 321] width 11 height 11
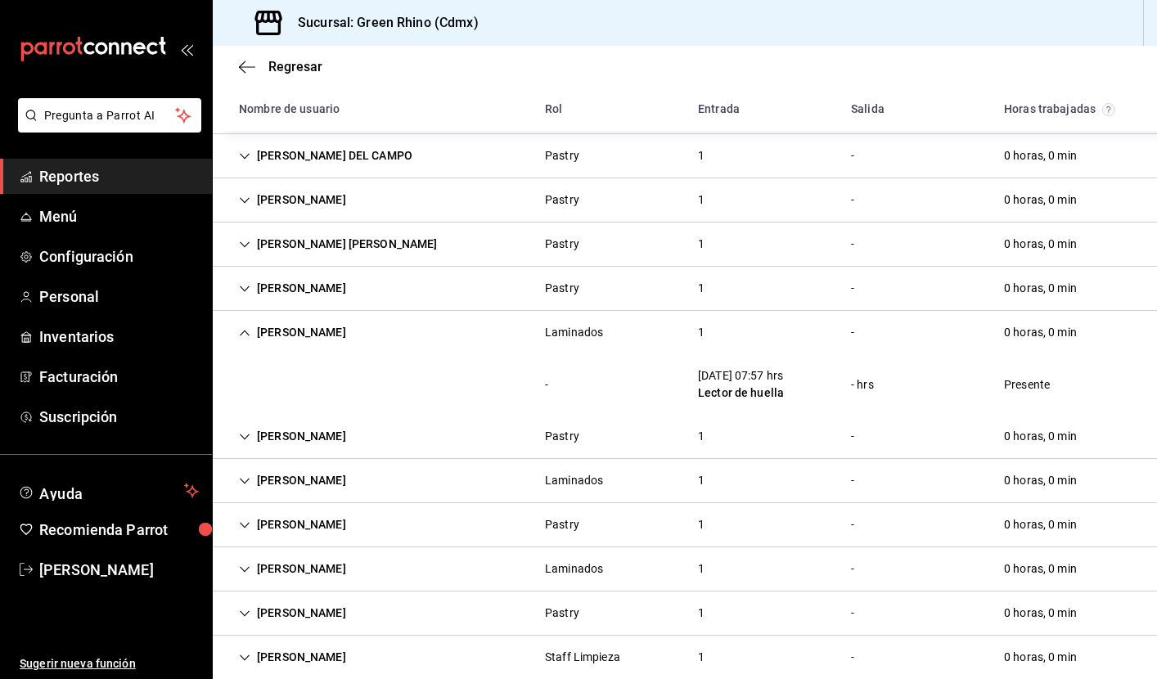
scroll to position [345, 0]
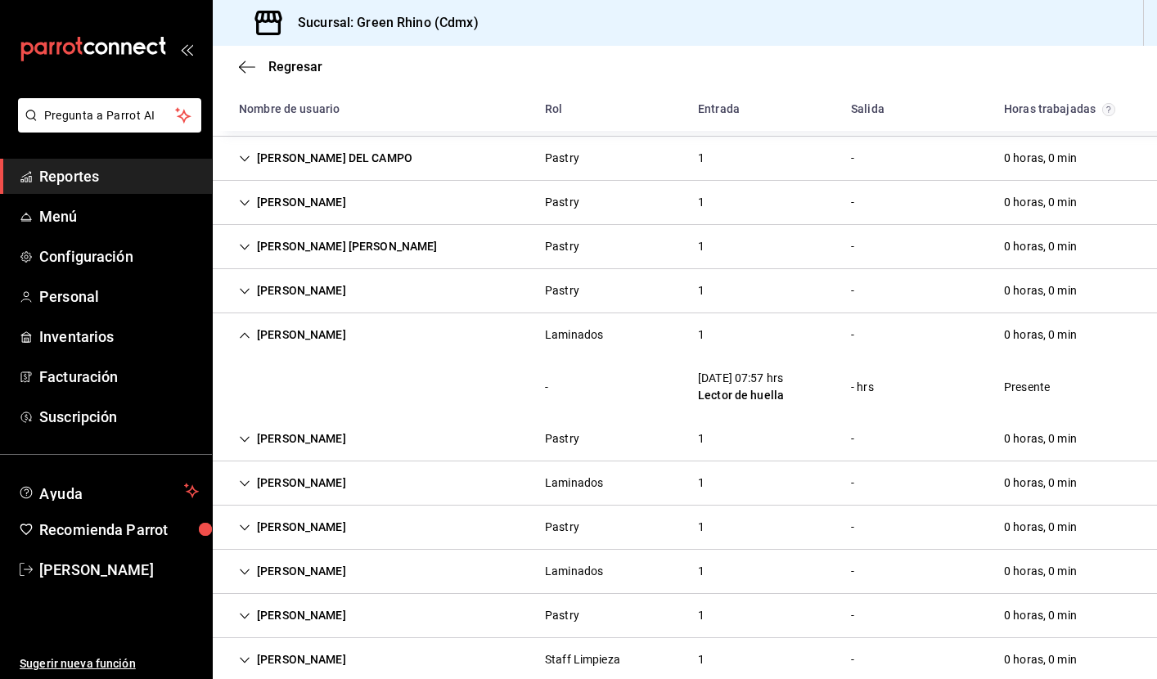
click at [245, 333] on icon "Cell" at bounding box center [245, 335] width 10 height 6
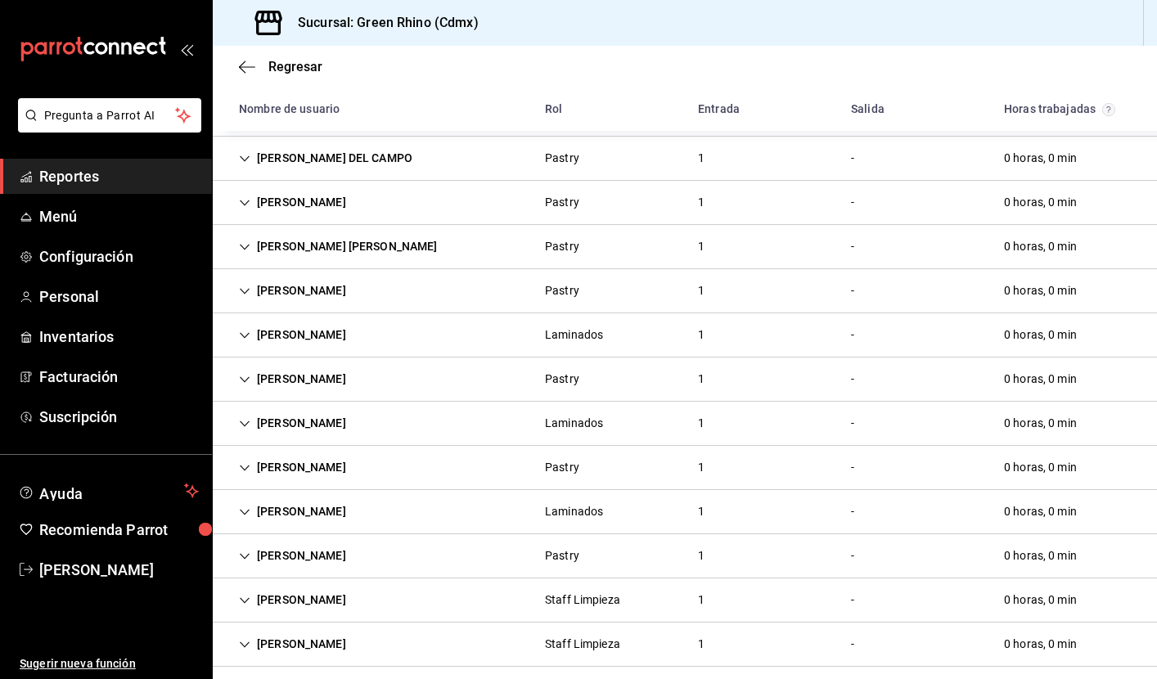
click at [243, 377] on icon "Cell" at bounding box center [244, 379] width 11 height 11
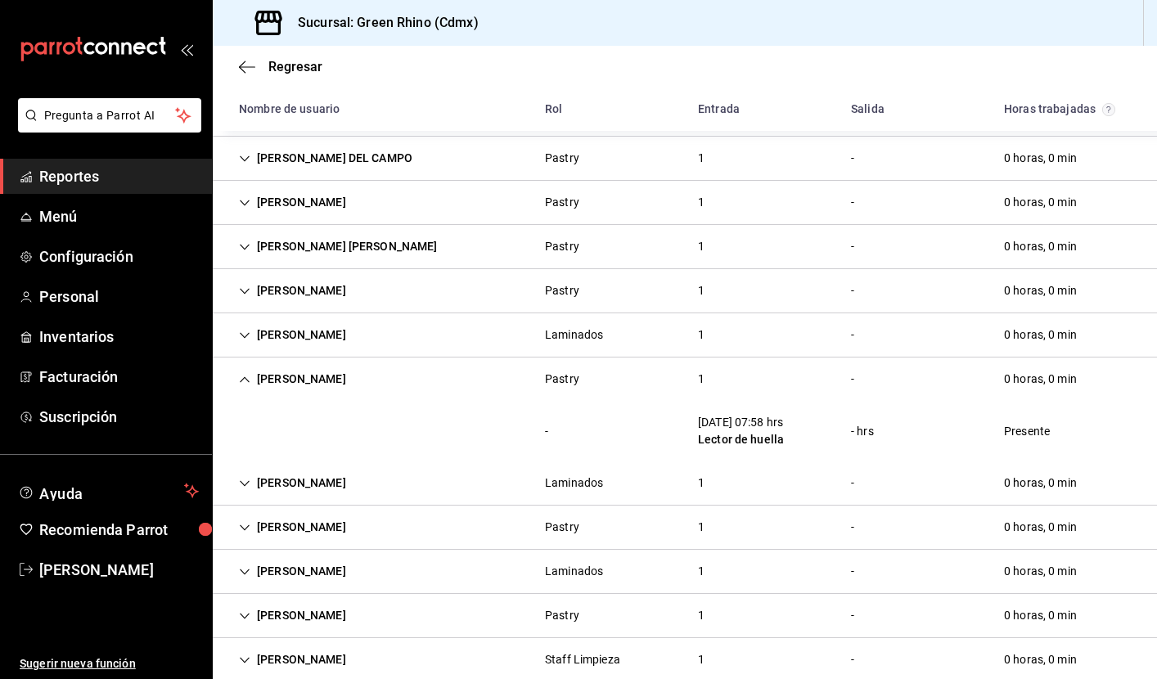
click at [243, 377] on icon "Cell" at bounding box center [244, 379] width 11 height 11
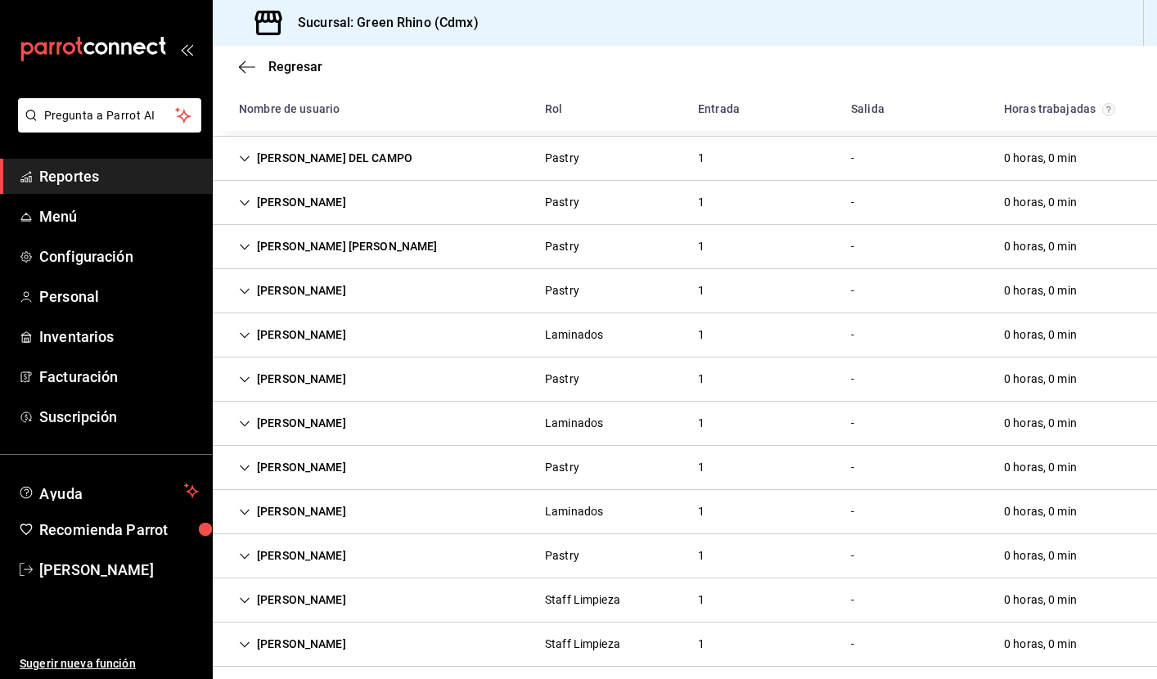
click at [247, 422] on icon "Cell" at bounding box center [244, 423] width 11 height 11
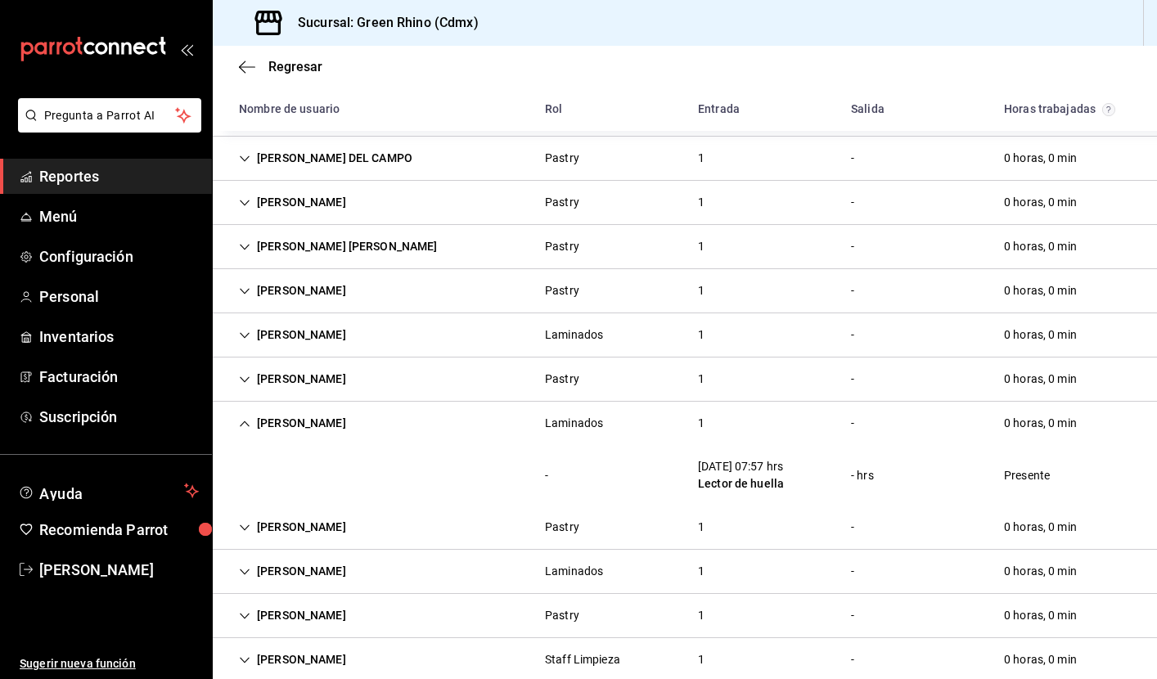
click at [247, 422] on icon "Cell" at bounding box center [244, 423] width 11 height 11
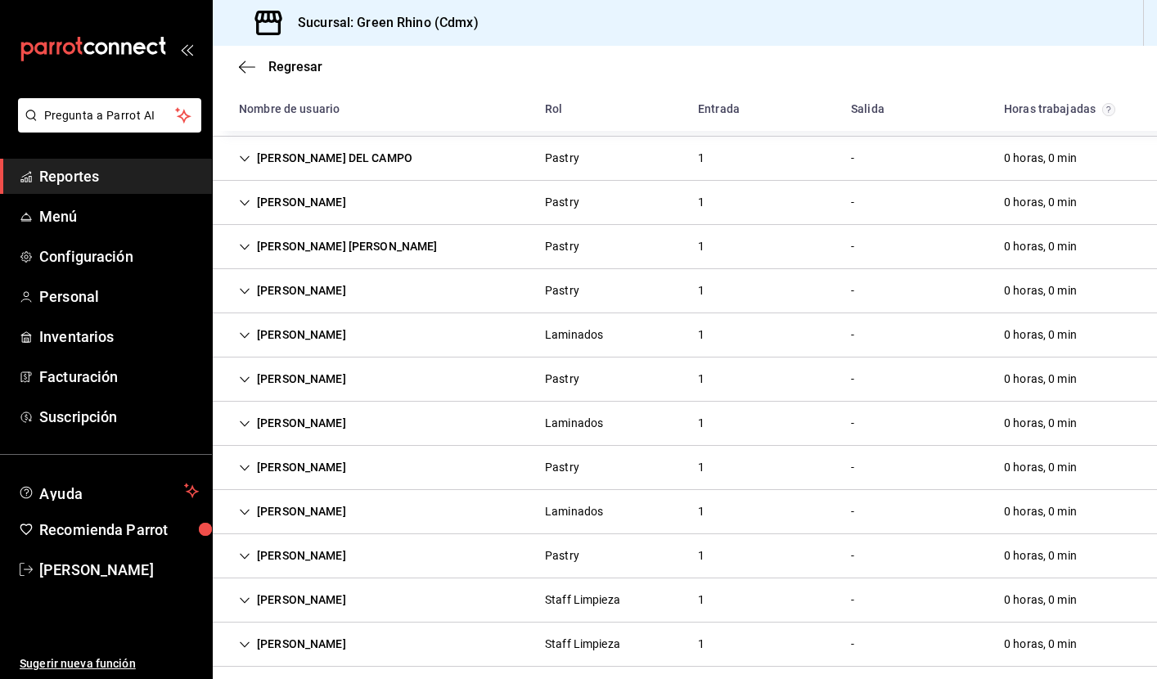
click at [246, 471] on icon "Cell" at bounding box center [244, 467] width 11 height 11
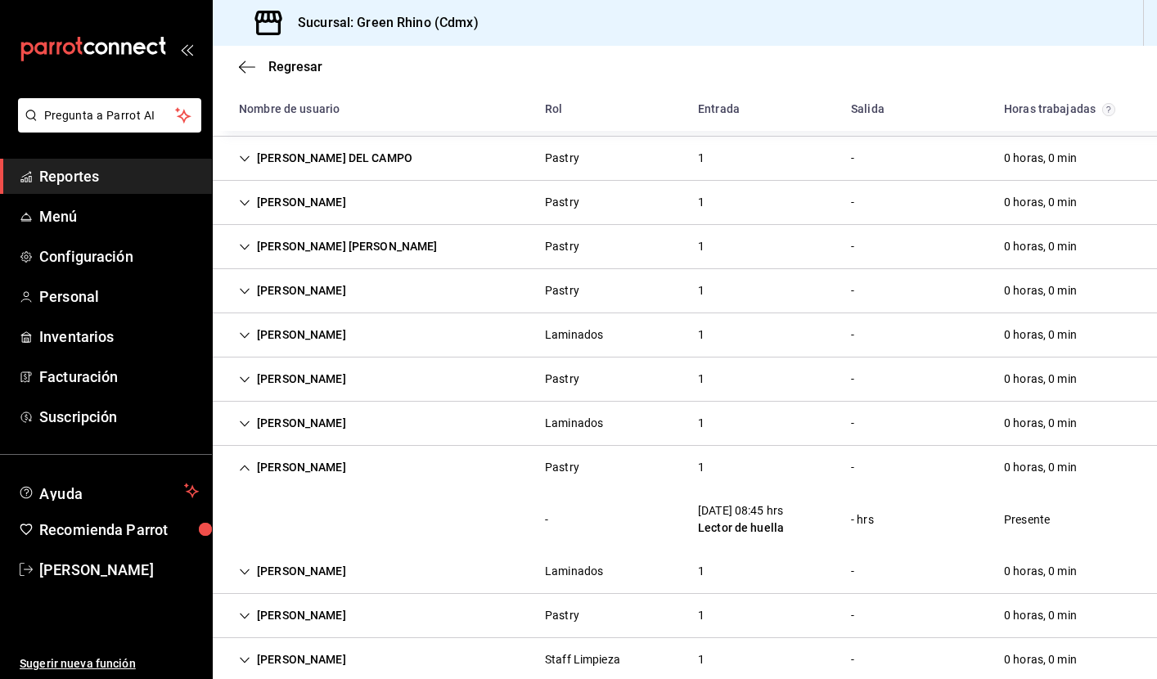
click at [246, 470] on icon "Cell" at bounding box center [244, 467] width 11 height 11
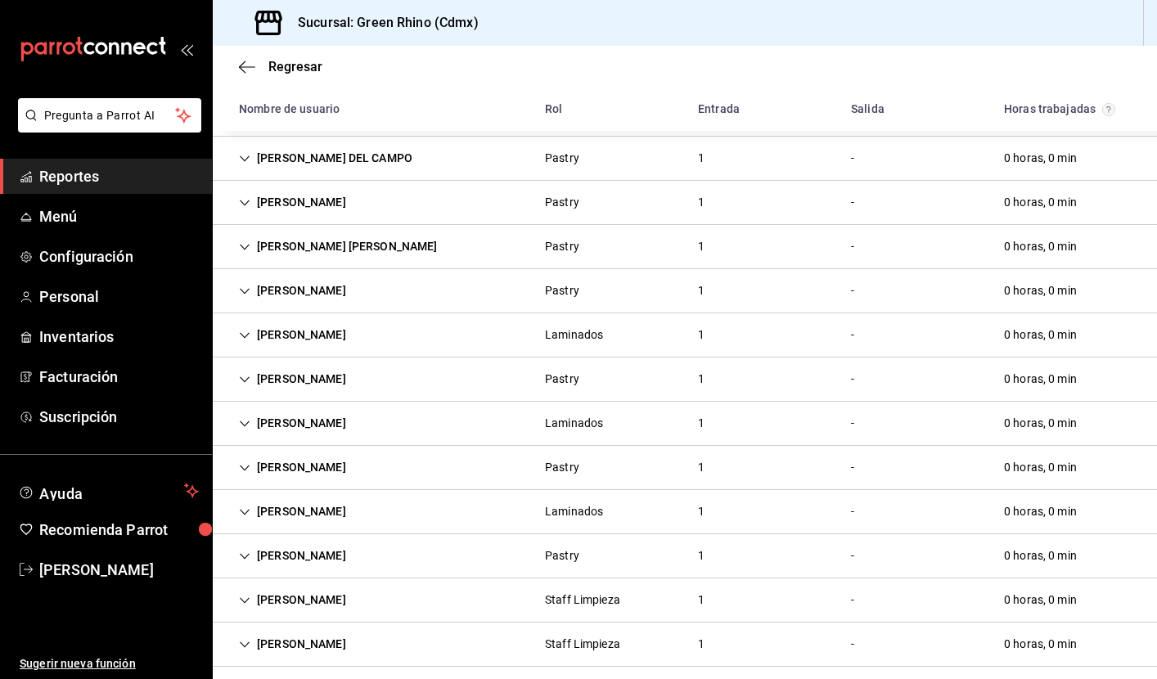
click at [248, 508] on icon "Cell" at bounding box center [244, 512] width 11 height 11
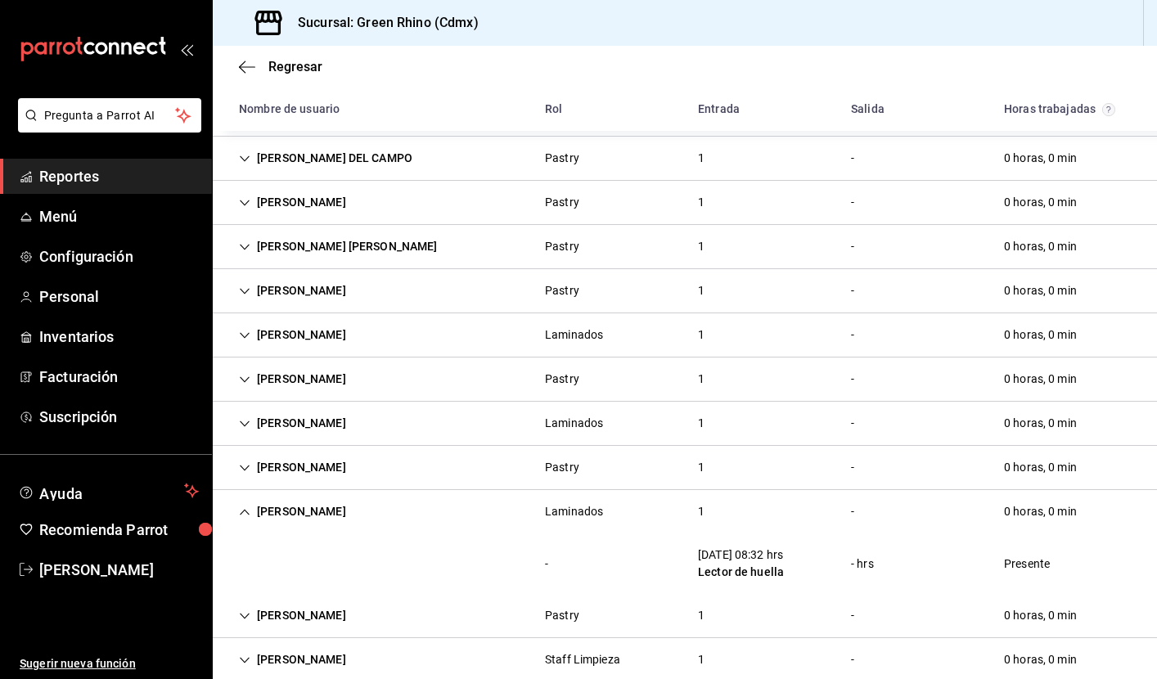
click at [248, 508] on icon "Cell" at bounding box center [244, 512] width 11 height 11
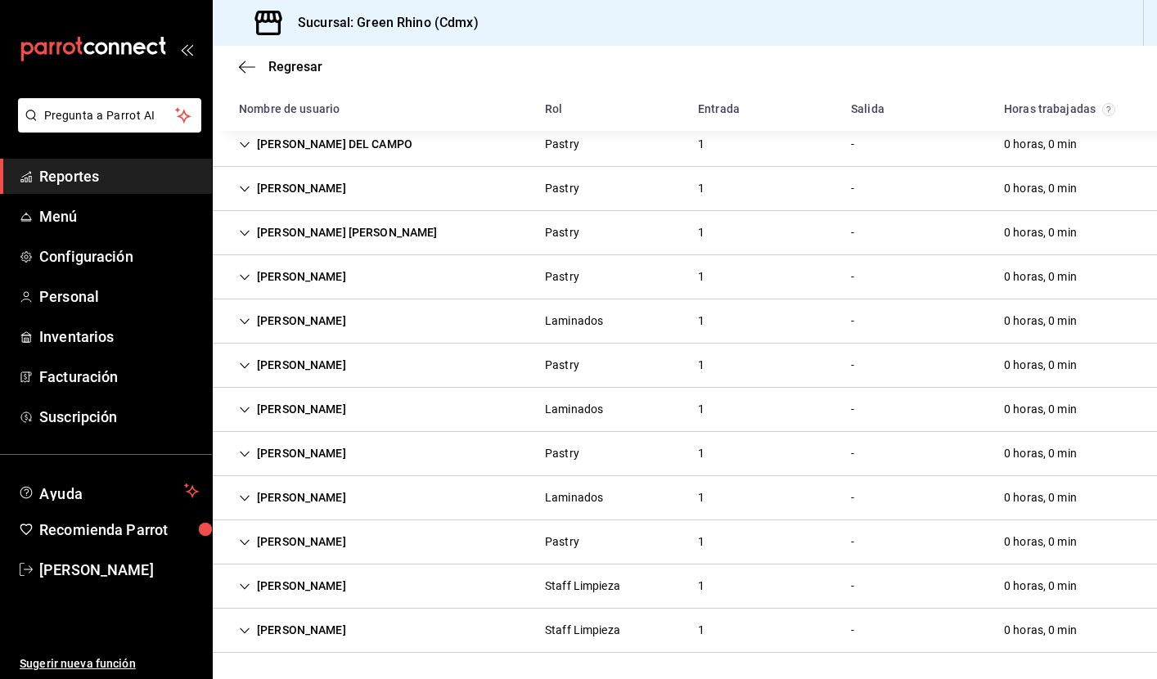
click at [243, 543] on icon "Cell" at bounding box center [245, 542] width 10 height 6
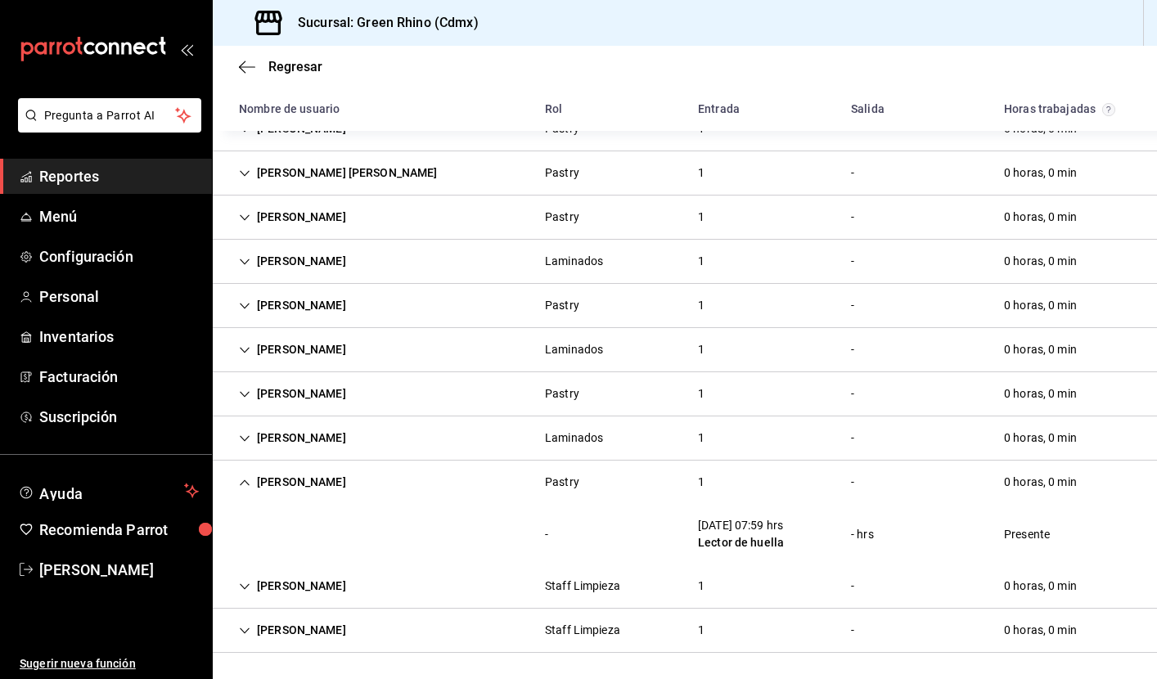
scroll to position [418, 0]
click at [245, 481] on icon "Cell" at bounding box center [244, 482] width 11 height 11
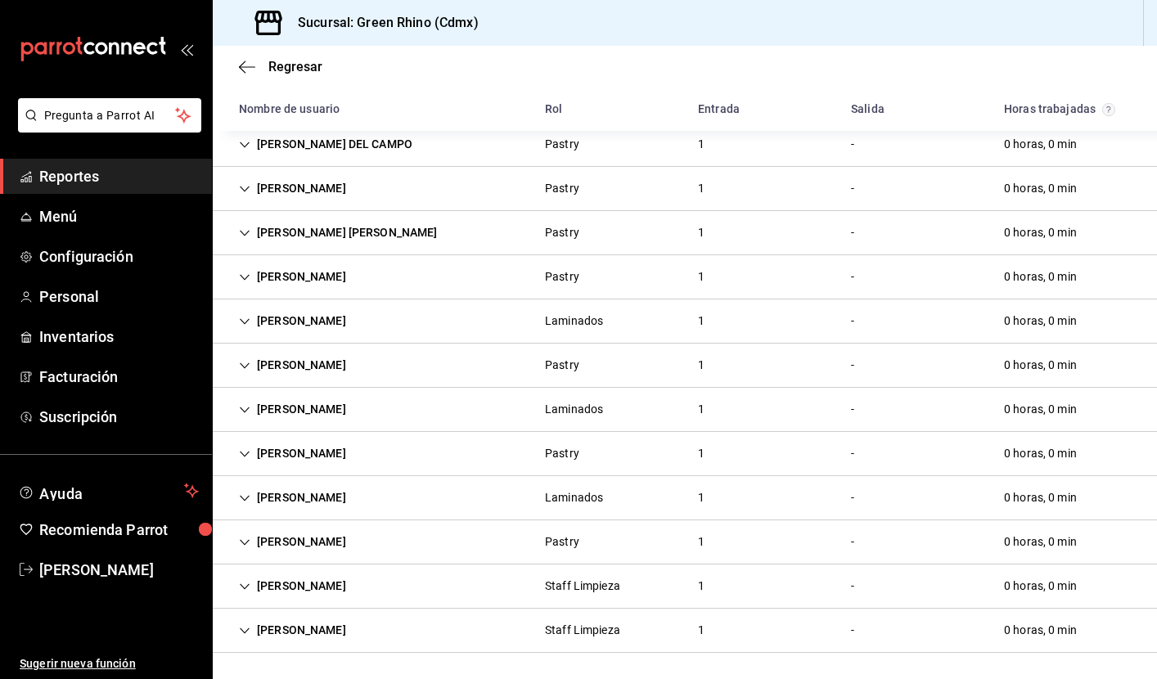
click at [247, 584] on icon "Cell" at bounding box center [244, 586] width 11 height 11
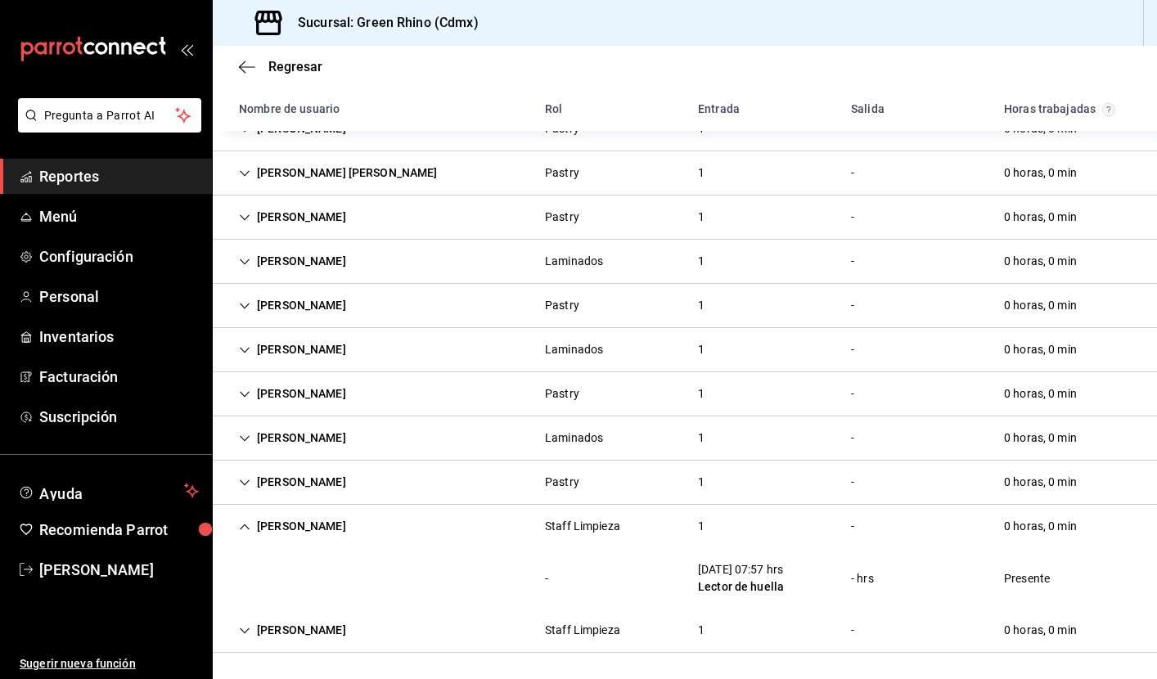
click at [247, 526] on icon "Cell" at bounding box center [245, 527] width 10 height 6
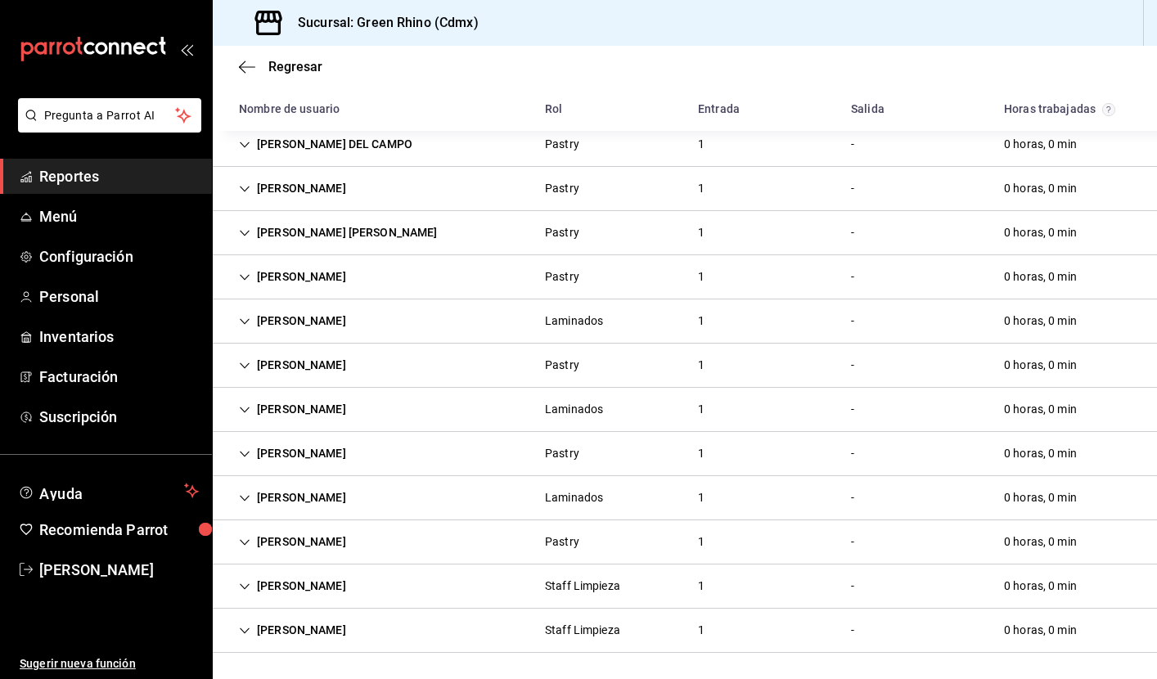
click at [247, 629] on icon "Cell" at bounding box center [244, 630] width 11 height 11
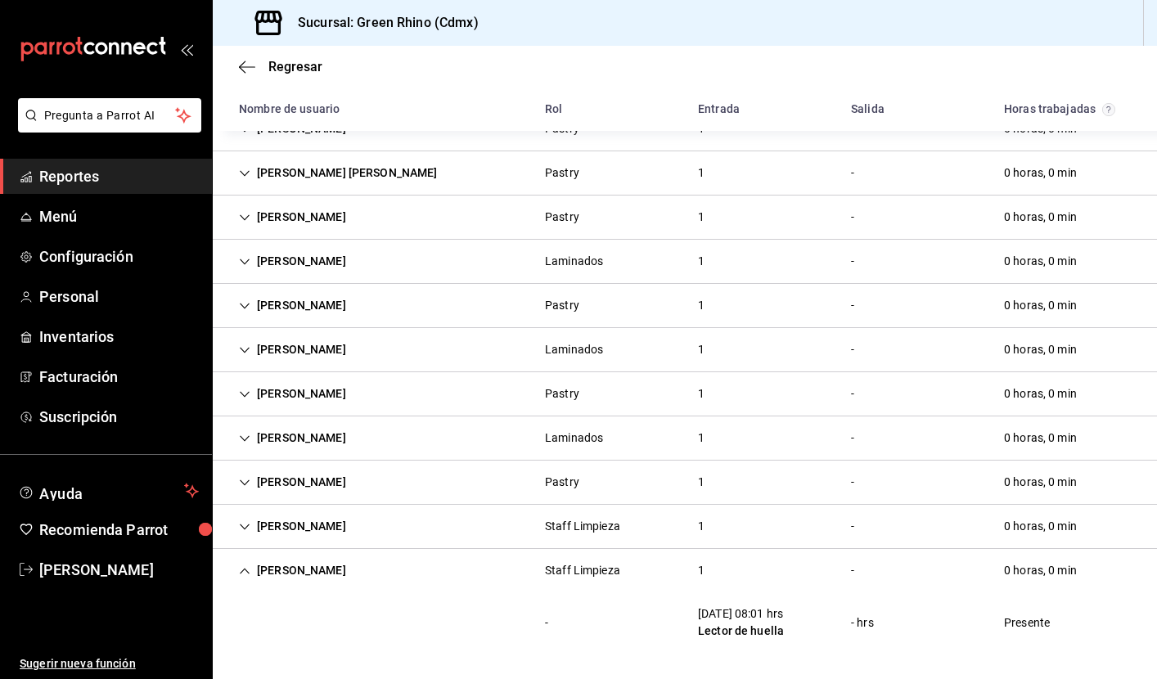
click at [245, 566] on icon "Cell" at bounding box center [244, 571] width 11 height 11
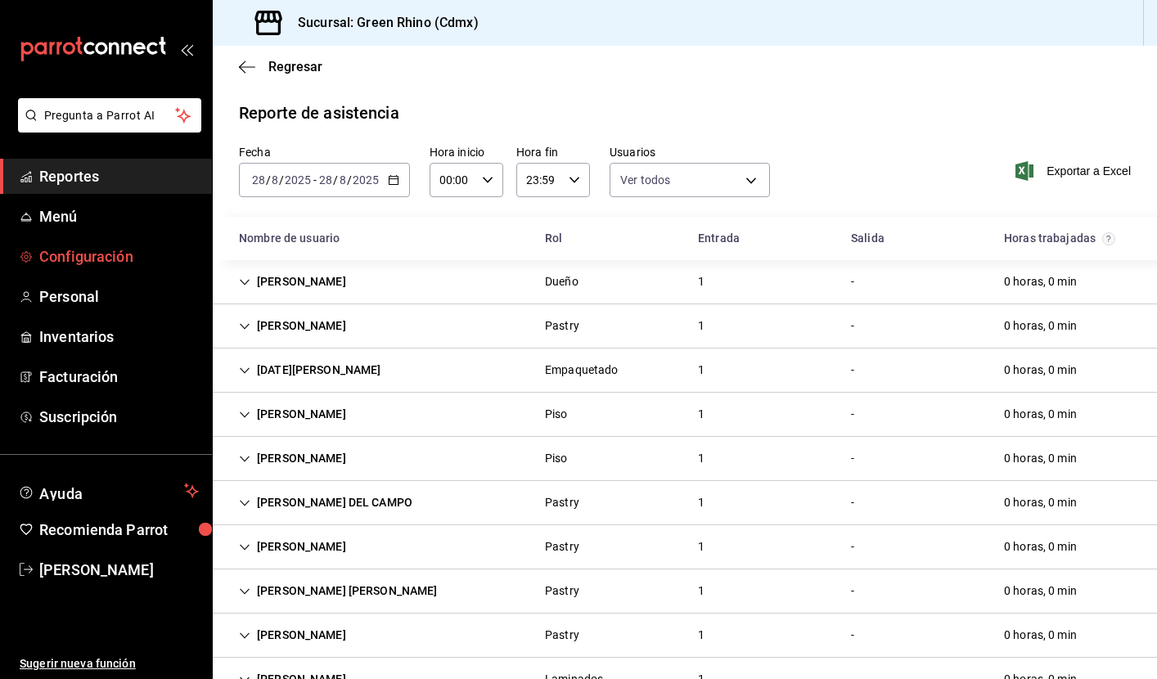
scroll to position [0, 0]
click at [92, 186] on span "Reportes" at bounding box center [119, 176] width 160 height 22
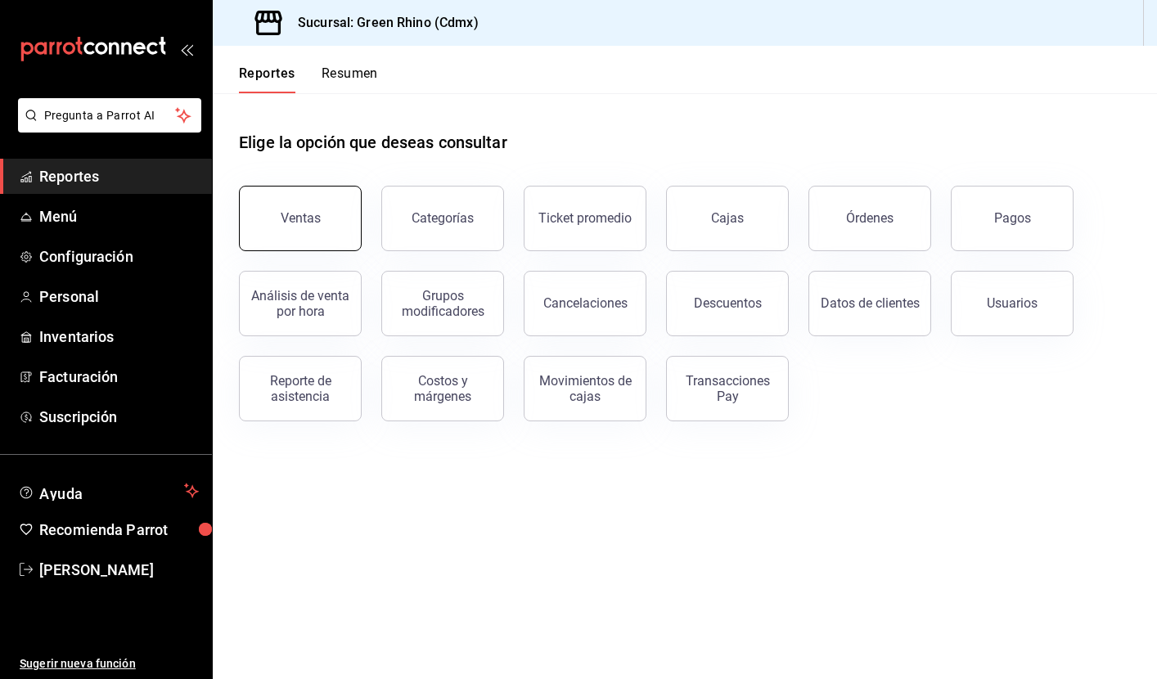
click at [286, 193] on button "Ventas" at bounding box center [300, 218] width 123 height 65
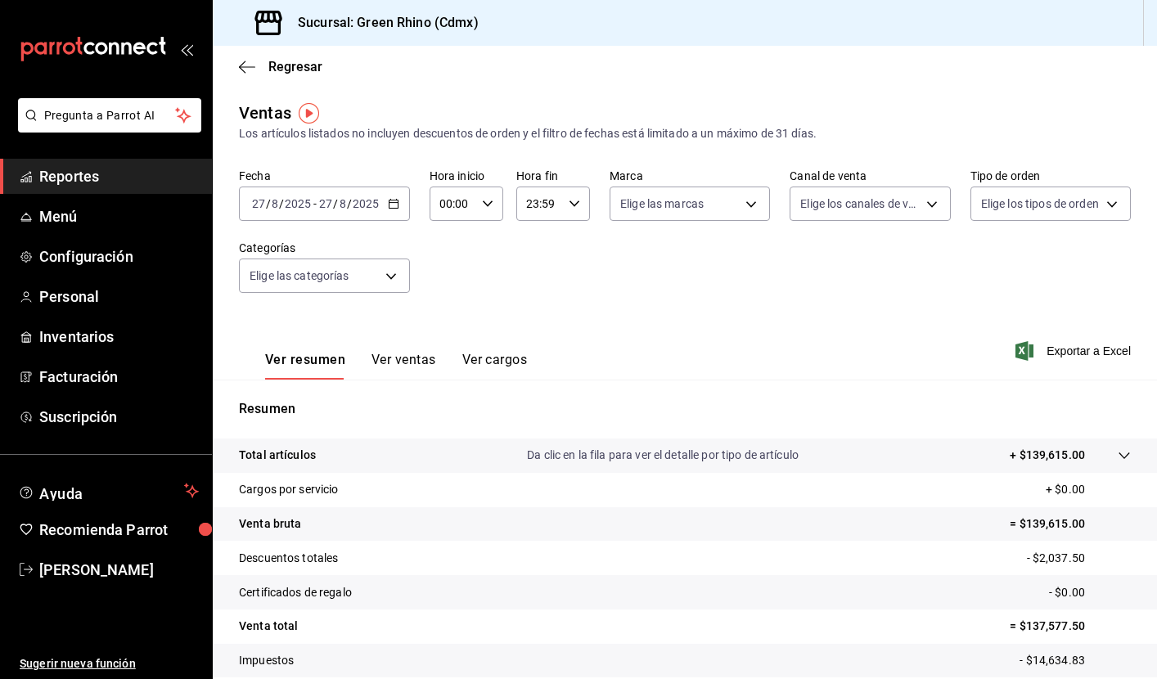
click at [399, 201] on div "[DATE] [DATE] - [DATE] [DATE]" at bounding box center [324, 204] width 171 height 34
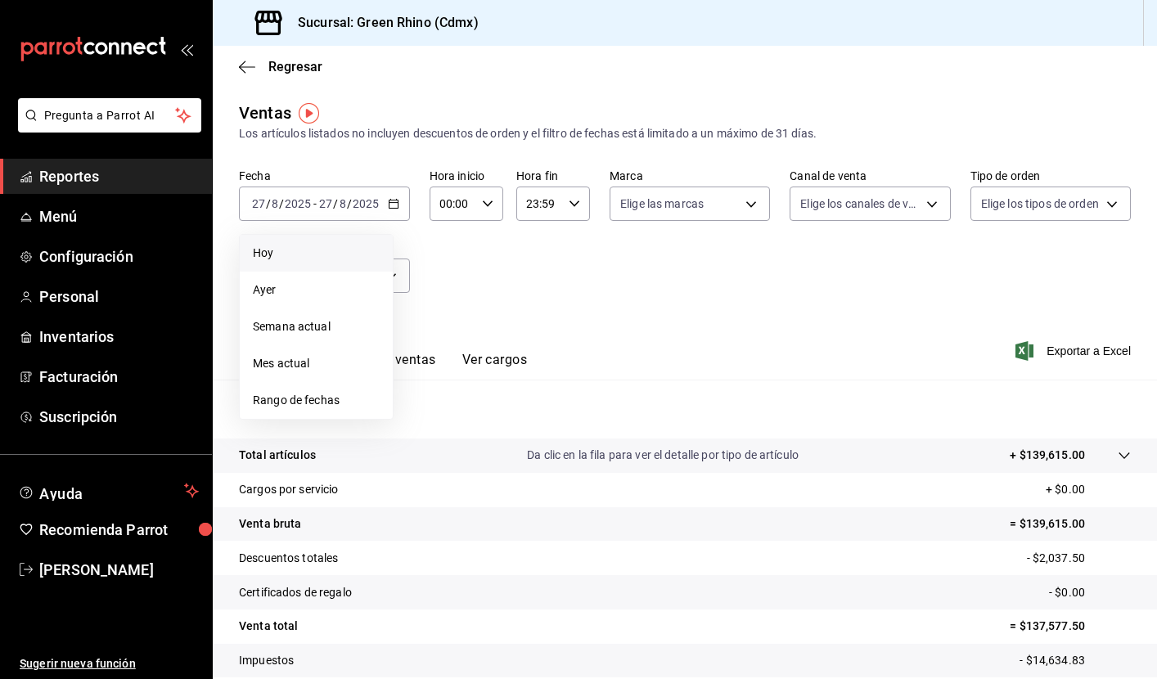
click at [302, 259] on span "Hoy" at bounding box center [316, 253] width 127 height 17
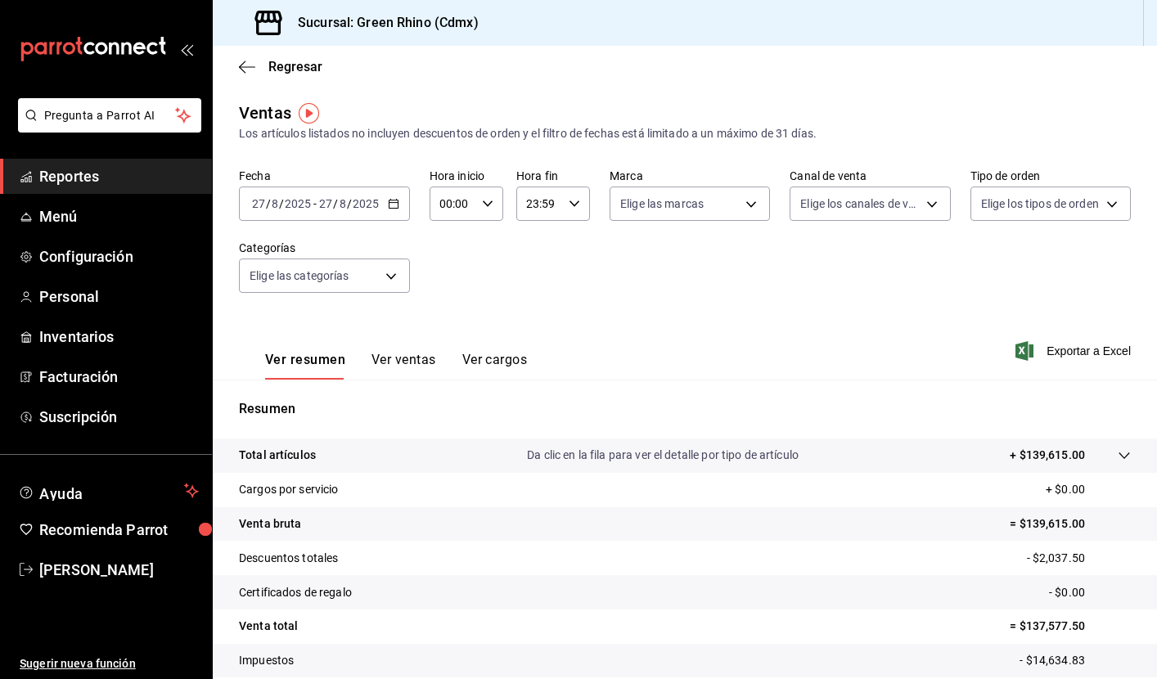
click at [345, 208] on input "8" at bounding box center [343, 203] width 8 height 13
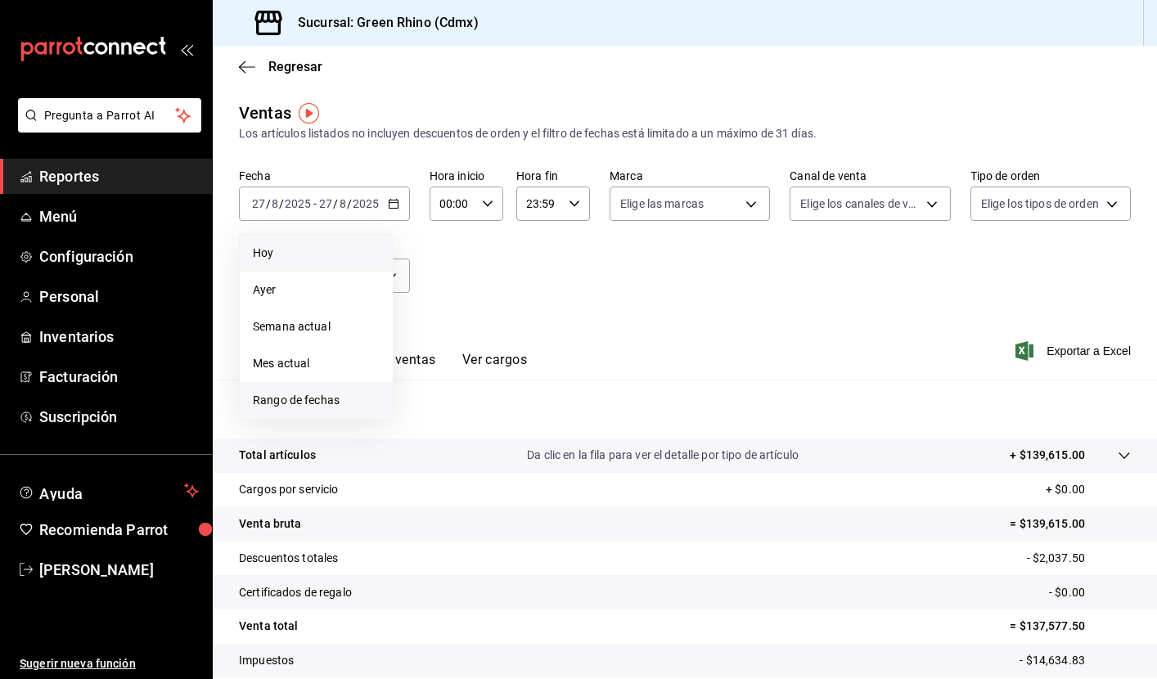
click at [314, 400] on span "Rango de fechas" at bounding box center [316, 400] width 127 height 17
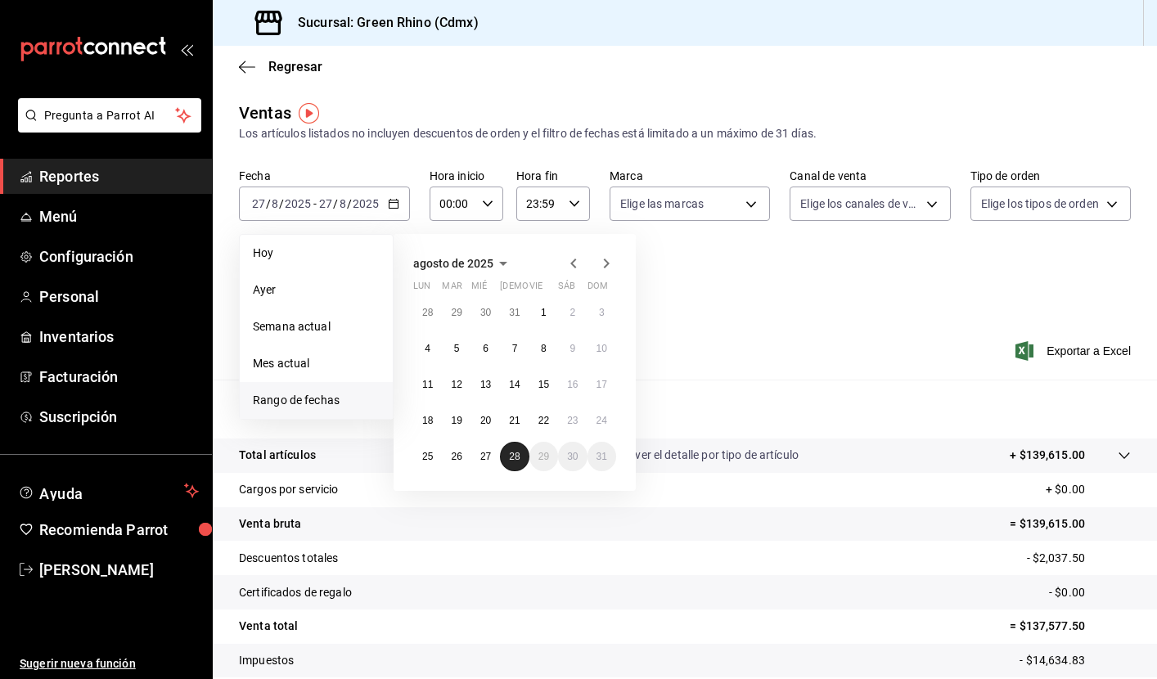
click at [517, 463] on button "28" at bounding box center [514, 456] width 29 height 29
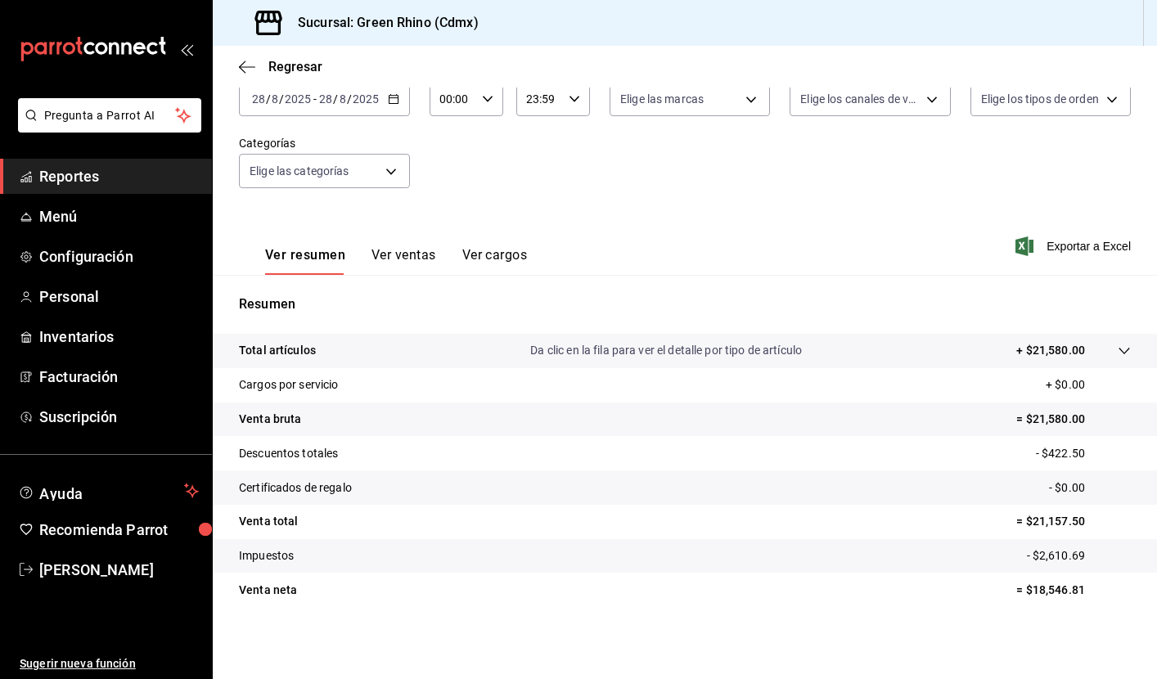
scroll to position [105, 0]
